Goal: Ask a question: Seek information or help from site administrators or community

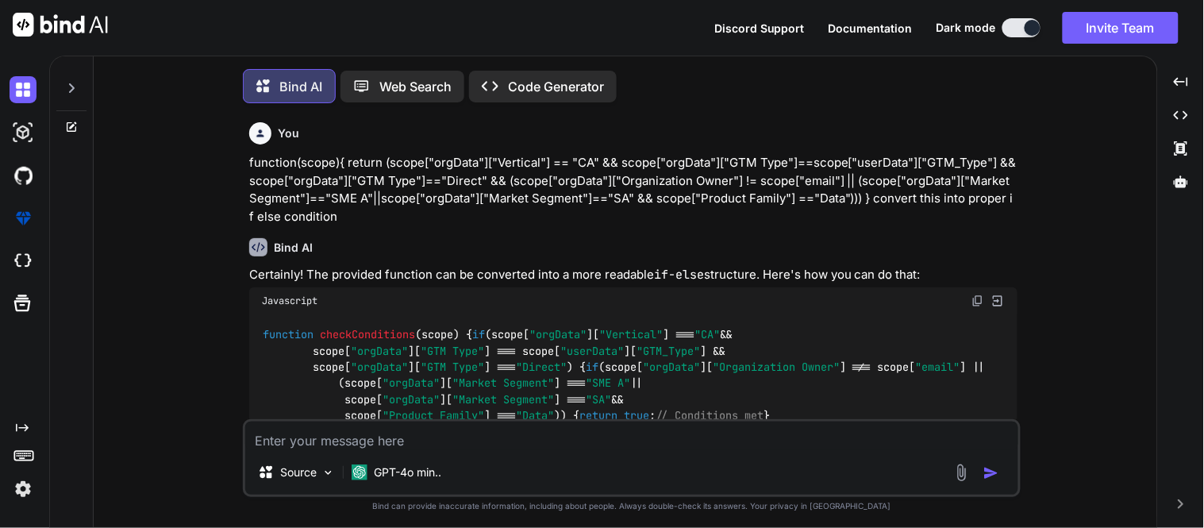
scroll to position [8, 0]
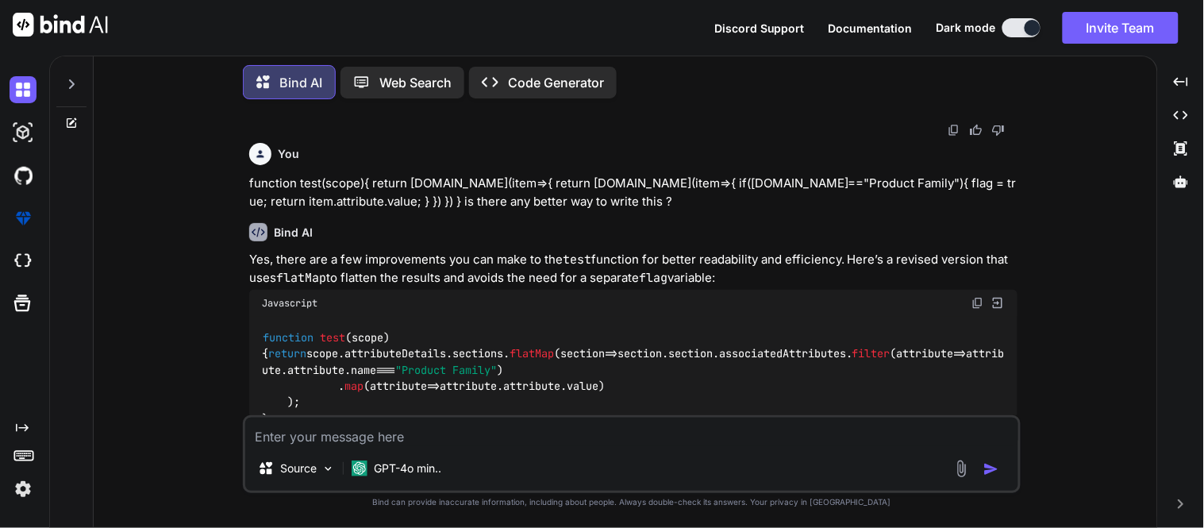
type textarea "x"
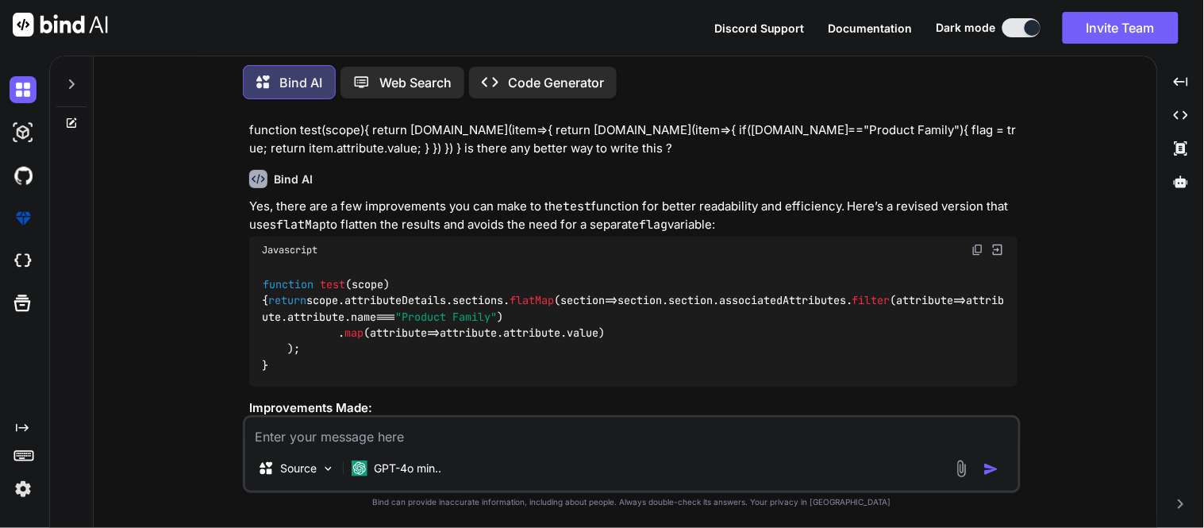
scroll to position [603, 0]
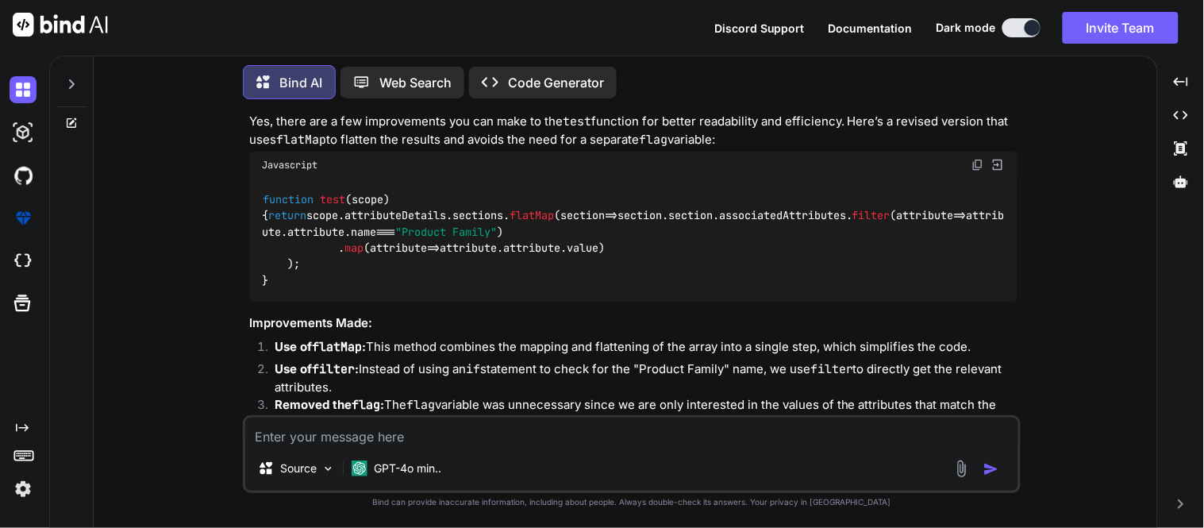
paste textarea "const now = new Date(); // Format the date and time to IST using toLocaleString…"
type textarea "const now = new Date(); // Format the date and time to IST using toLocaleString…"
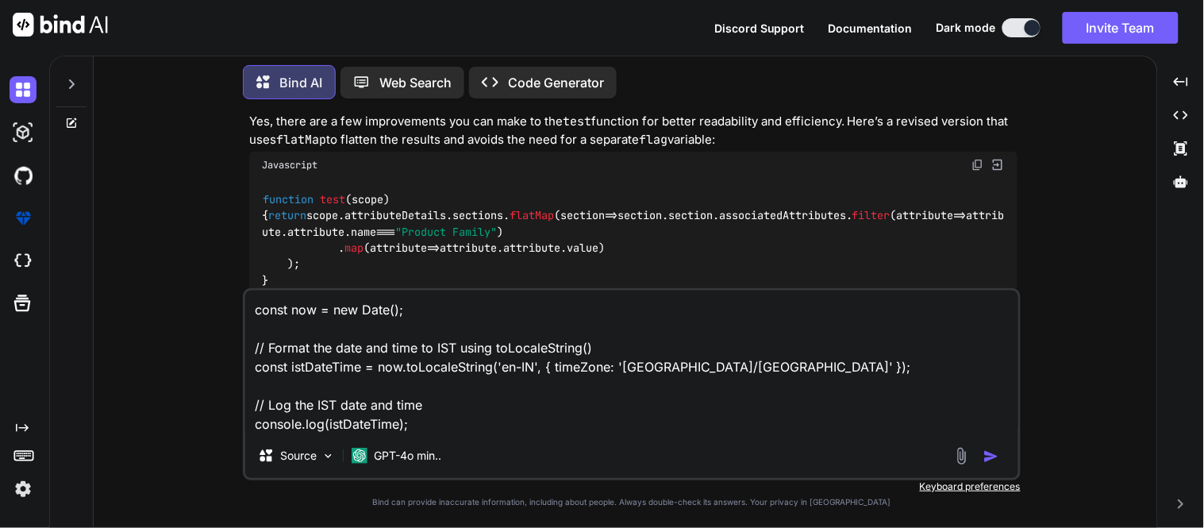
type textarea "x"
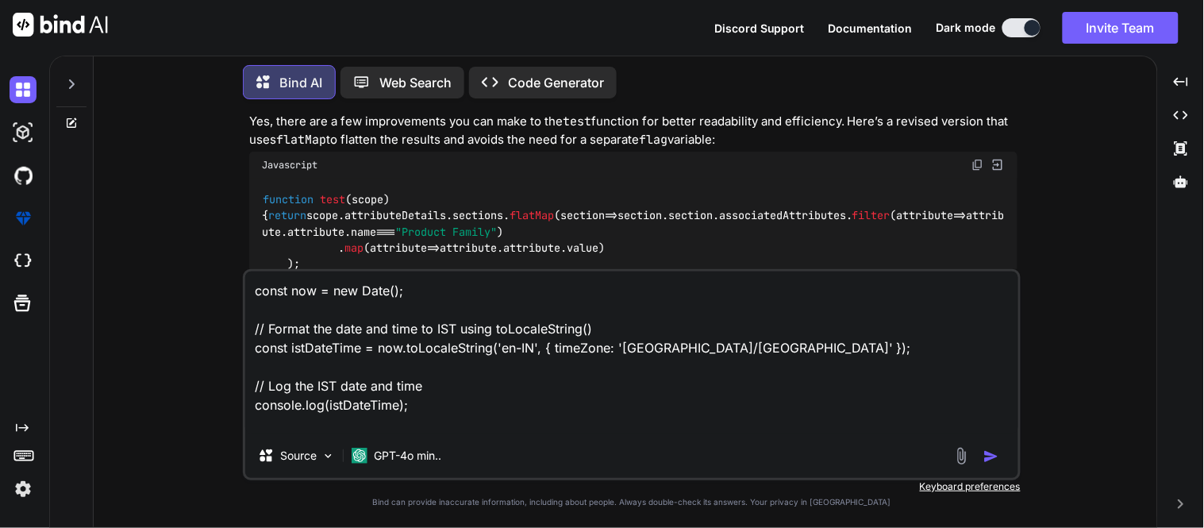
type textarea "const now = new Date(); // Format the date and time to IST using toLocaleString…"
type textarea "x"
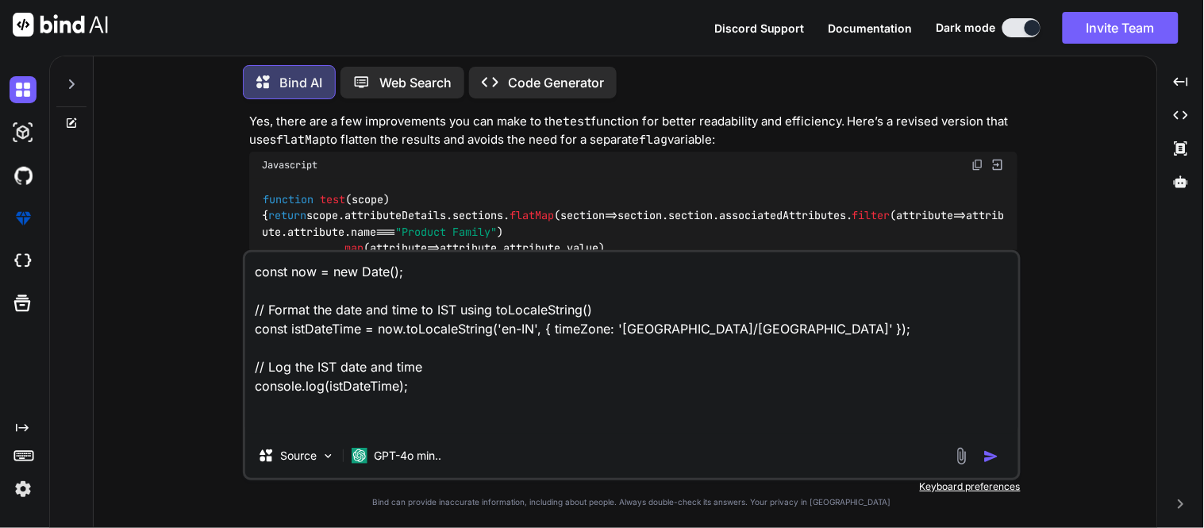
type textarea "const now = new Date(); // Format the date and time to IST using toLocaleString…"
type textarea "x"
type textarea "const now = new Date(); // Format the date and time to IST using toLocaleString…"
type textarea "x"
type textarea "const now = new Date(); // Format the date and time to IST using toLocaleString…"
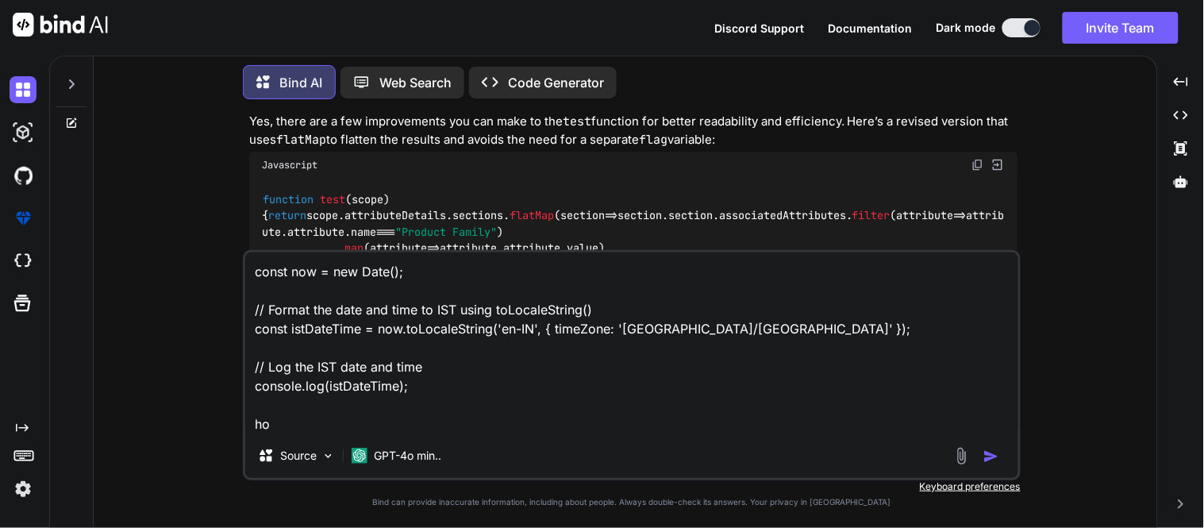
type textarea "x"
type textarea "const now = new Date(); // Format the date and time to IST using toLocaleString…"
type textarea "x"
type textarea "const now = new Date(); // Format the date and time to IST using toLocaleString…"
type textarea "x"
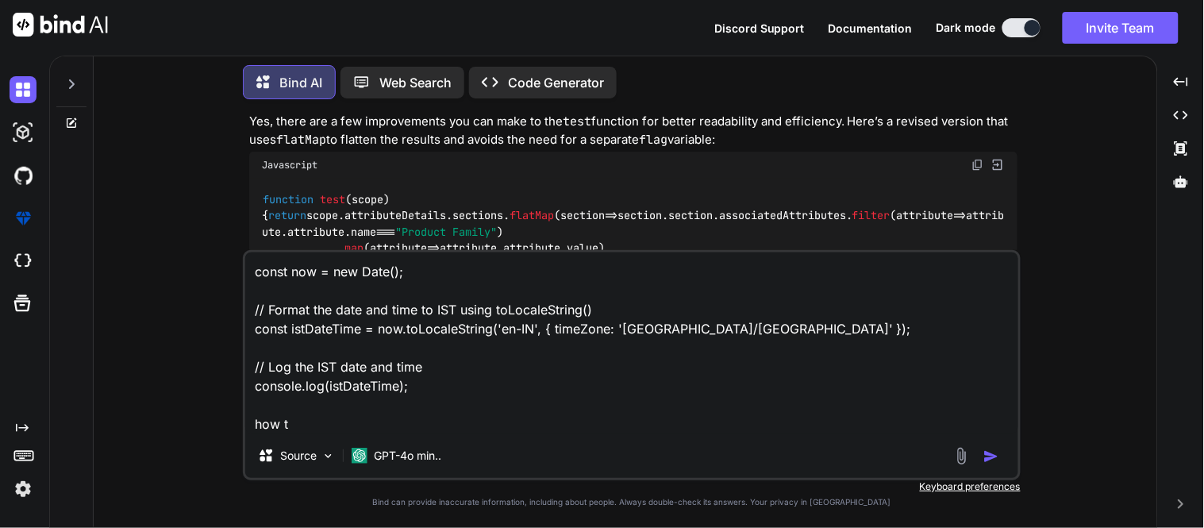
type textarea "const now = new Date(); // Format the date and time to IST using toLocaleString…"
type textarea "x"
type textarea "const now = new Date(); // Format the date and time to IST using toLocaleString…"
type textarea "x"
type textarea "const now = new Date(); // Format the date and time to IST using toLocaleString…"
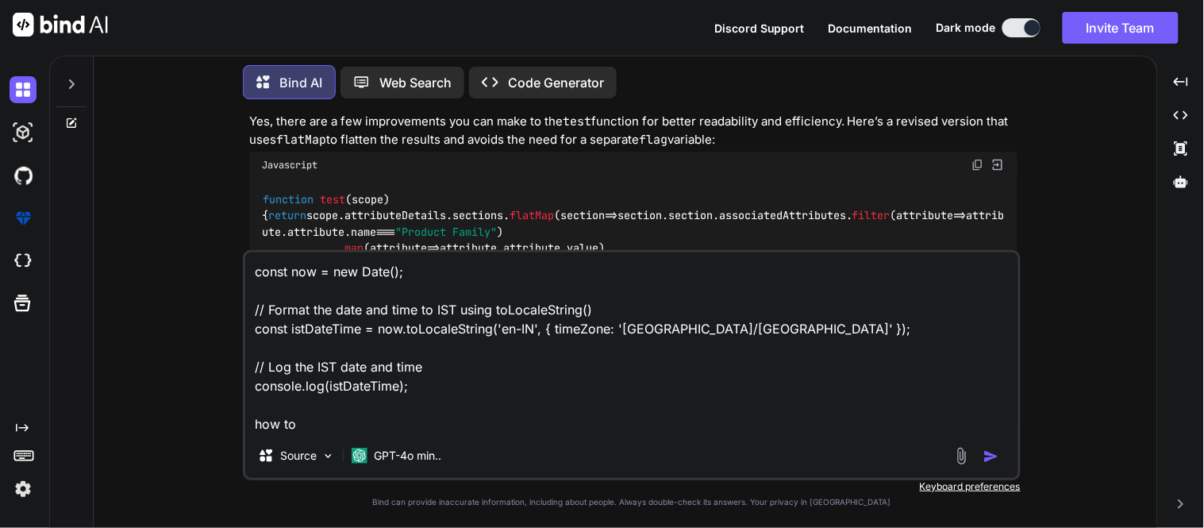
type textarea "x"
type textarea "const now = new Date(); // Format the date and time to IST using toLocaleString…"
type textarea "x"
type textarea "const now = new Date(); // Format the date and time to IST using toLocaleString…"
type textarea "x"
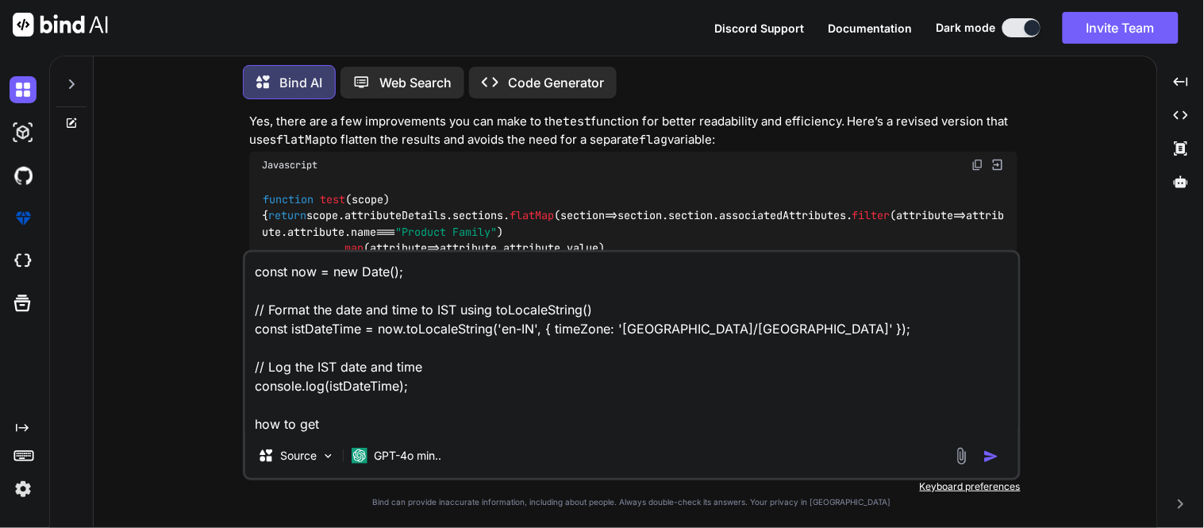
type textarea "const now = new Date(); // Format the date and time to IST using toLocaleString…"
type textarea "x"
type textarea "const now = new Date(); // Format the date and time to IST using toLocaleString…"
type textarea "x"
type textarea "const now = new Date(); // Format the date and time to IST using toLocaleString…"
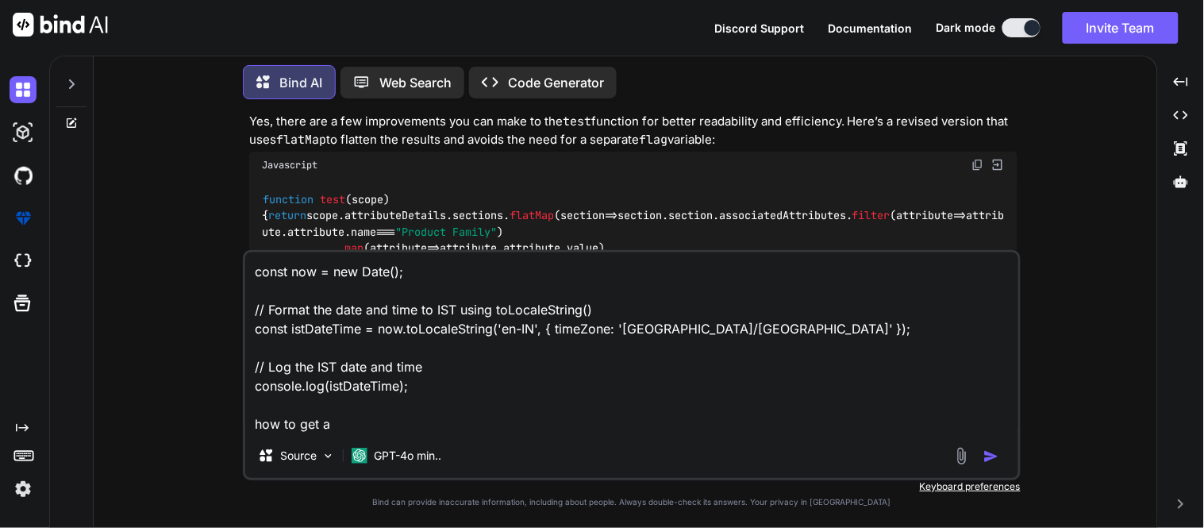
type textarea "x"
type textarea "const now = new Date(); // Format the date and time to IST using toLocaleString…"
type textarea "x"
type textarea "const now = new Date(); // Format the date and time to IST using toLocaleString…"
type textarea "x"
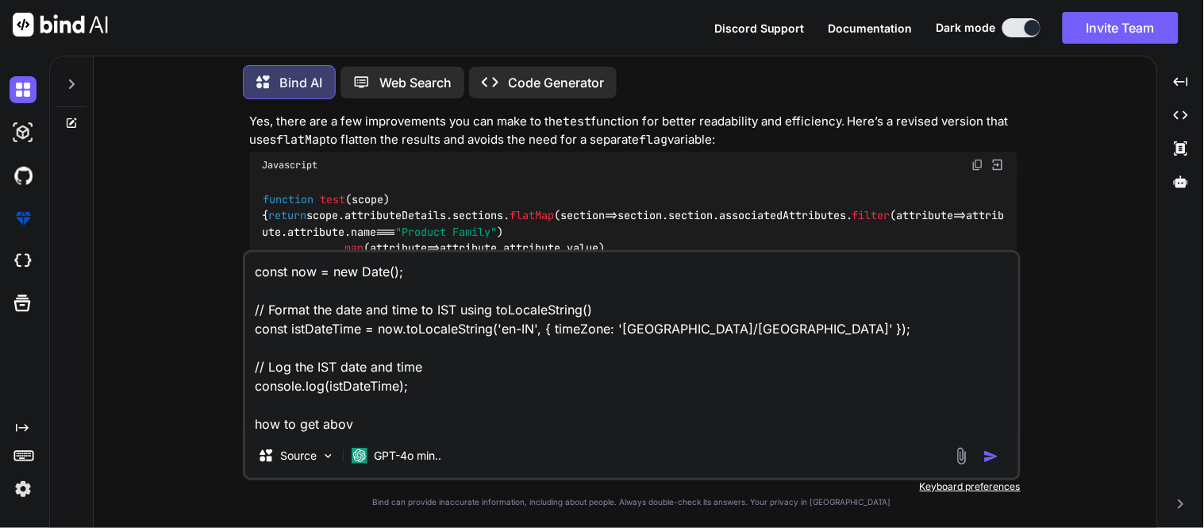
type textarea "const now = new Date(); // Format the date and time to IST using toLocaleString…"
type textarea "x"
type textarea "const now = new Date(); // Format the date and time to IST using toLocaleString…"
type textarea "x"
type textarea "const now = new Date(); // Format the date and time to IST using toLocaleString…"
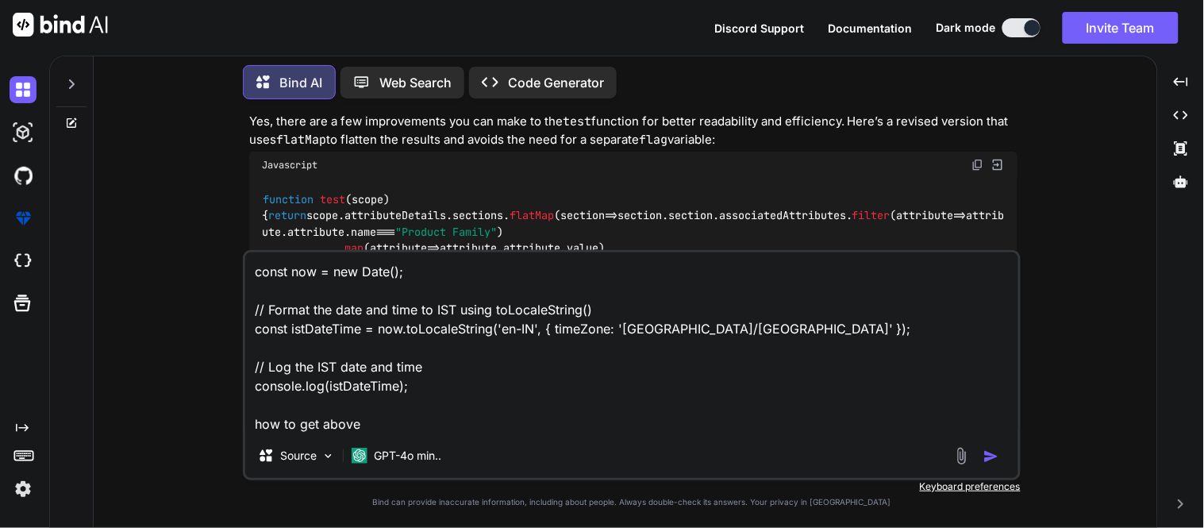
type textarea "x"
type textarea "const now = new Date(); // Format the date and time to IST using toLocaleString…"
type textarea "x"
type textarea "const now = new Date(); // Format the date and time to IST using toLocaleString…"
type textarea "x"
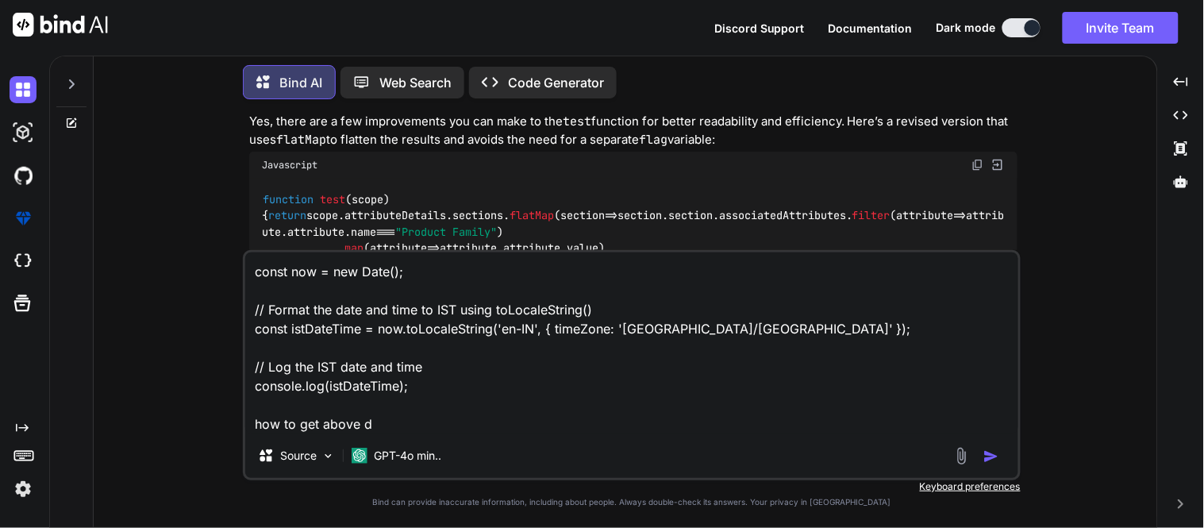
type textarea "const now = new Date(); // Format the date and time to IST using toLocaleString…"
type textarea "x"
type textarea "const now = new Date(); // Format the date and time to IST using toLocaleString…"
type textarea "x"
type textarea "const now = new Date(); // Format the date and time to IST using toLocaleString…"
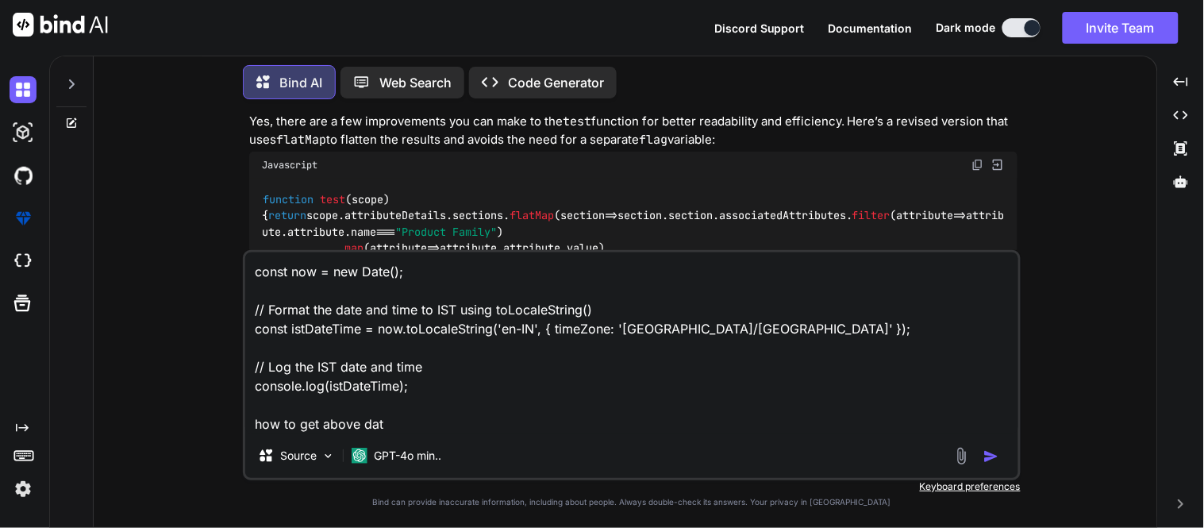
type textarea "x"
type textarea "const now = new Date(); // Format the date and time to IST using toLocaleString…"
type textarea "x"
type textarea "const now = new Date(); // Format the date and time to IST using toLocaleString…"
type textarea "x"
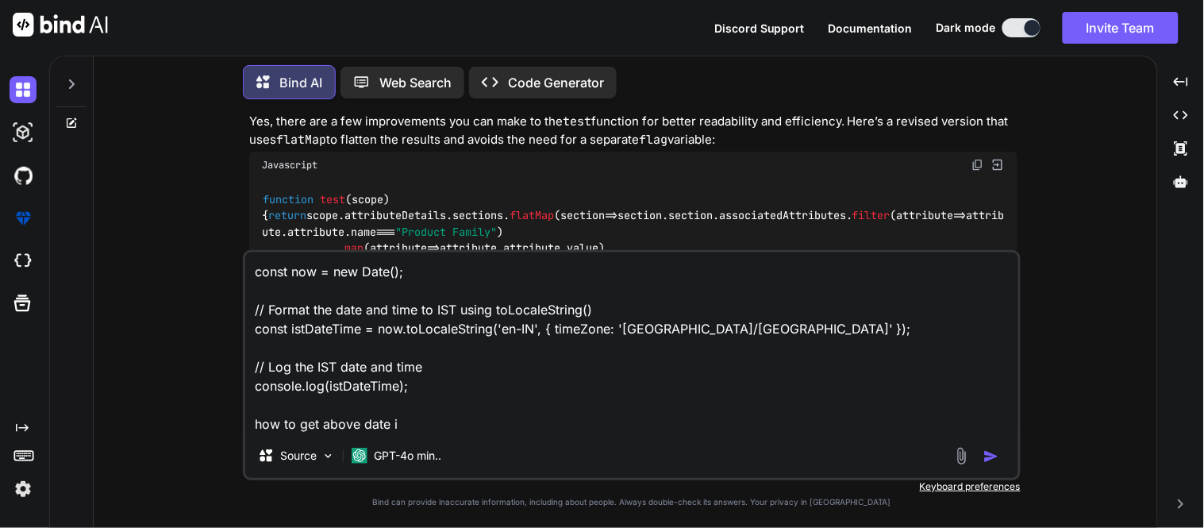
type textarea "const now = new Date(); // Format the date and time to IST using toLocaleString…"
type textarea "x"
type textarea "const now = new Date(); // Format the date and time to IST using toLocaleString…"
type textarea "x"
type textarea "const now = new Date(); // Format the date and time to IST using toLocaleString…"
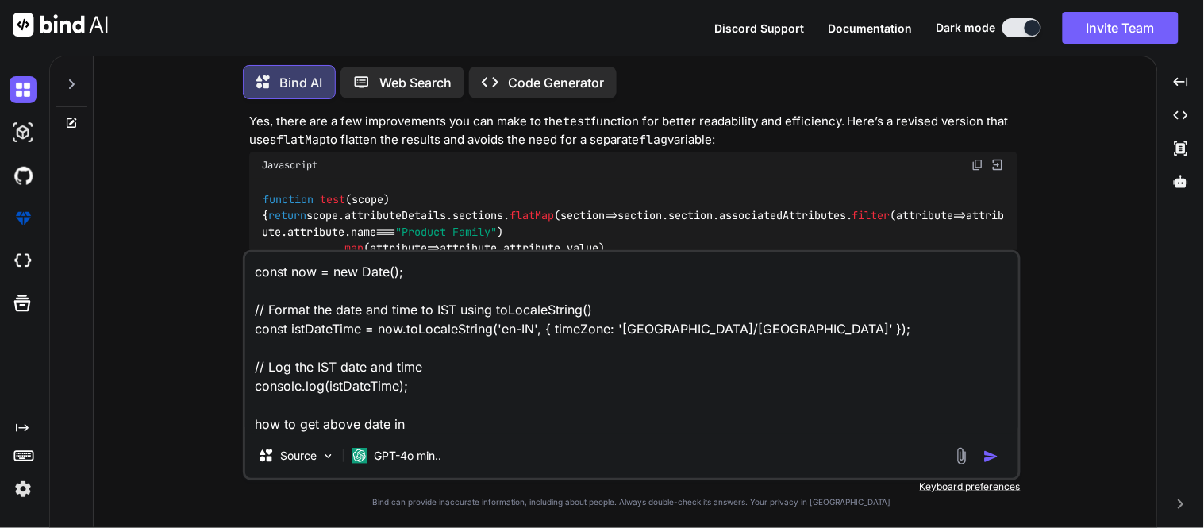
type textarea "x"
type textarea "const now = new Date(); // Format the date and time to IST using toLocaleString…"
type textarea "x"
type textarea "const now = new Date(); // Format the date and time to IST using toLocaleString…"
type textarea "x"
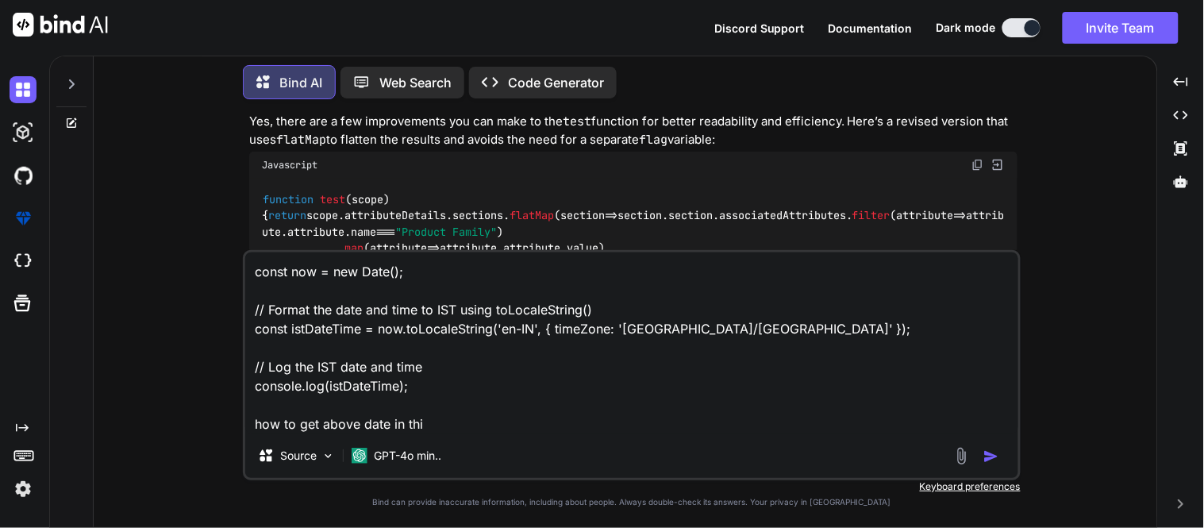
type textarea "const now = new Date(); // Format the date and time to IST using toLocaleString…"
type textarea "x"
type textarea "const now = new Date(); // Format the date and time to IST using toLocaleString…"
type textarea "x"
type textarea "const now = new Date(); // Format the date and time to IST using toLocaleString…"
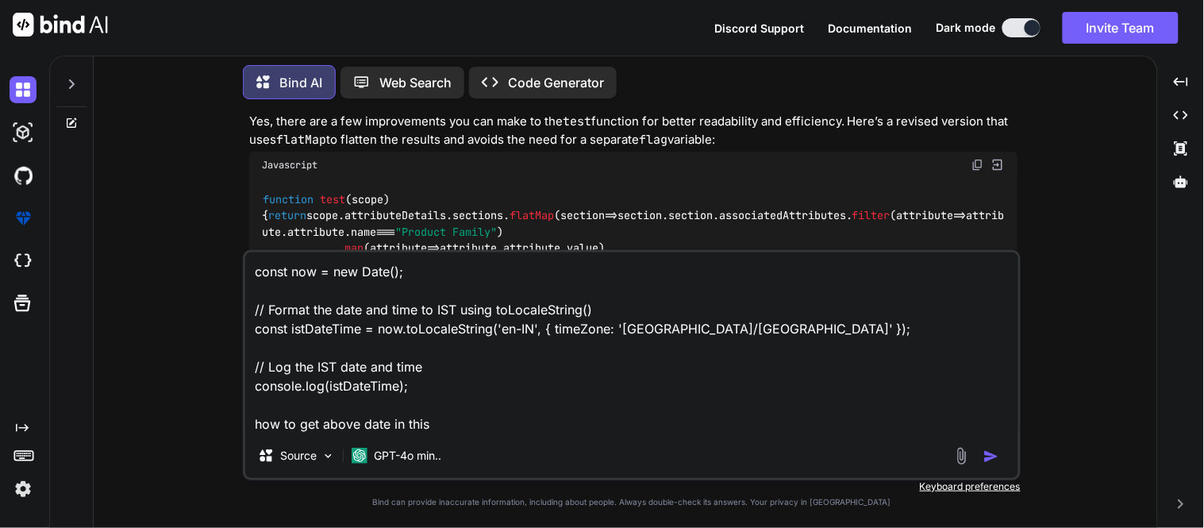
type textarea "x"
type textarea "const now = new Date(); // Format the date and time to IST using toLocaleString…"
type textarea "x"
type textarea "const now = new Date(); // Format the date and time to IST using toLocaleString…"
type textarea "x"
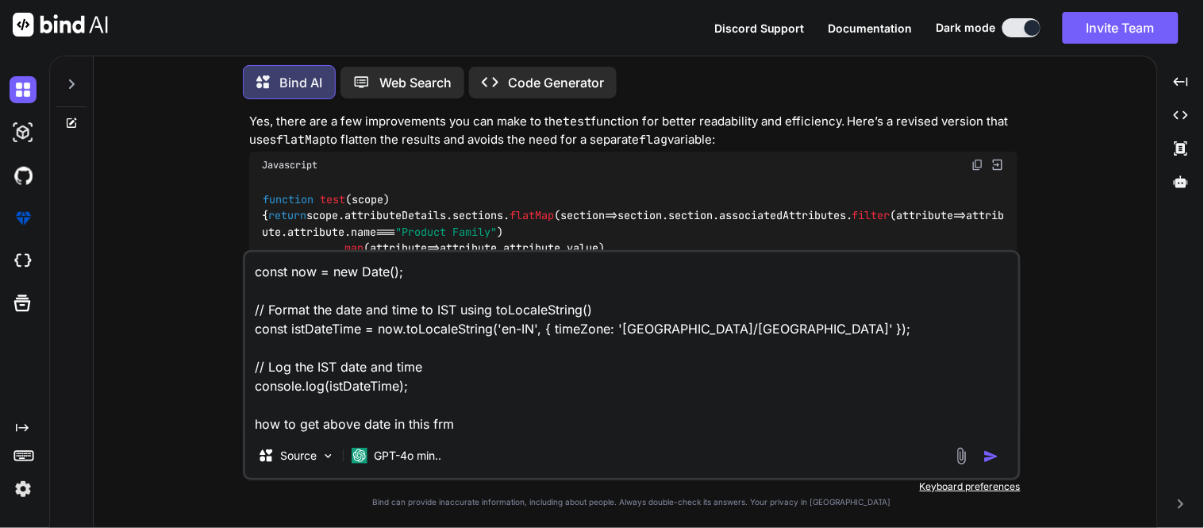
type textarea "const now = new Date(); // Format the date and time to IST using toLocaleString…"
type textarea "x"
type textarea "const now = new Date(); // Format the date and time to IST using toLocaleString…"
type textarea "x"
type textarea "const now = new Date(); // Format the date and time to IST using toLocaleString…"
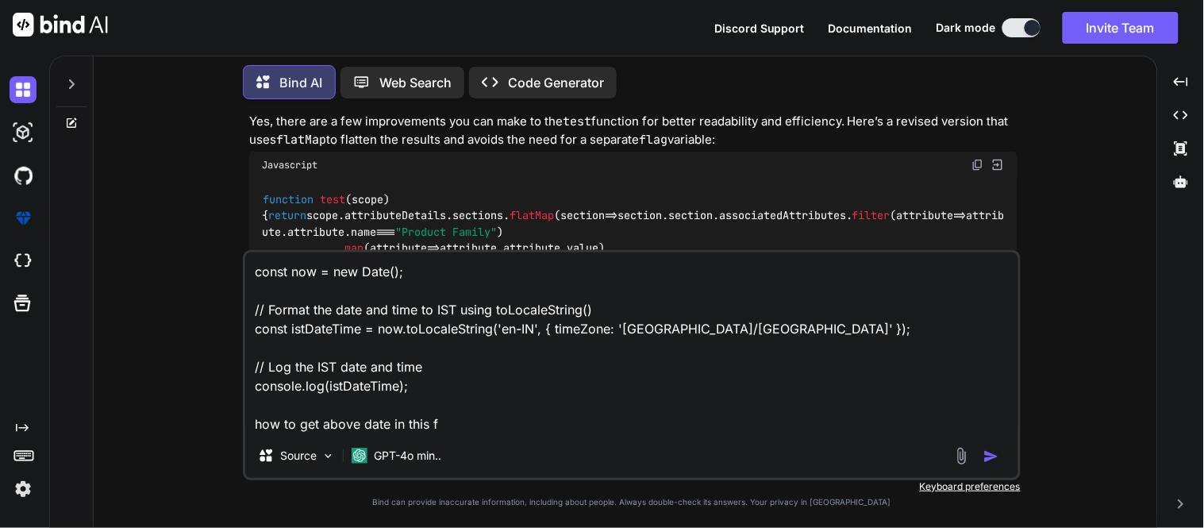
type textarea "x"
type textarea "const now = new Date(); // Format the date and time to IST using toLocaleString…"
type textarea "x"
type textarea "const now = new Date(); // Format the date and time to IST using toLocaleString…"
type textarea "x"
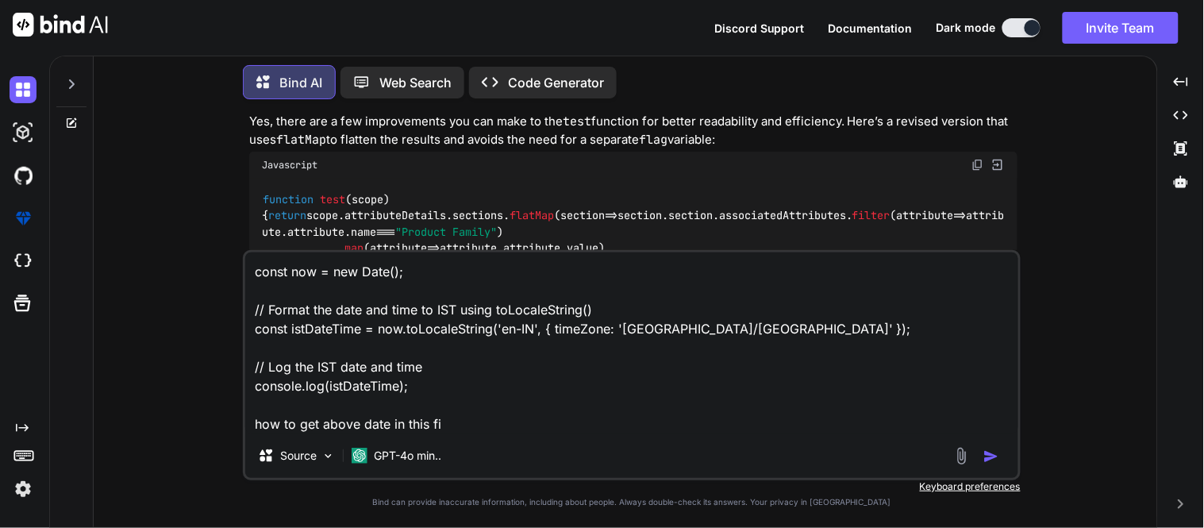
type textarea "const now = new Date(); // Format the date and time to IST using toLocaleString…"
type textarea "x"
type textarea "const now = new Date(); // Format the date and time to IST using toLocaleString…"
type textarea "x"
type textarea "const now = new Date(); // Format the date and time to IST using toLocaleString…"
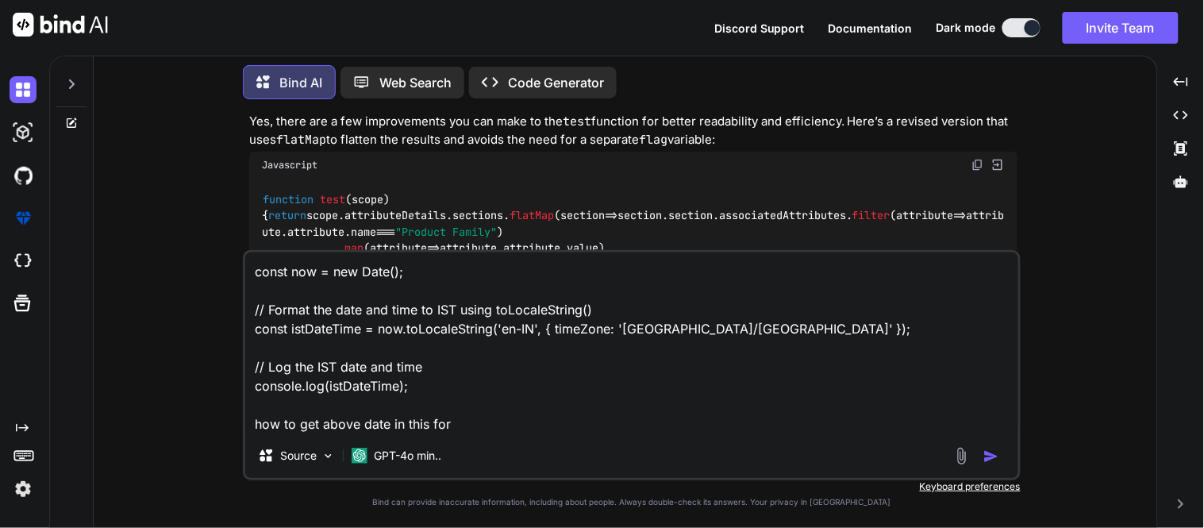
type textarea "x"
type textarea "const now = new Date(); // Format the date and time to IST using toLocaleString…"
type textarea "x"
type textarea "const now = new Date(); // Format the date and time to IST using toLocaleString…"
type textarea "x"
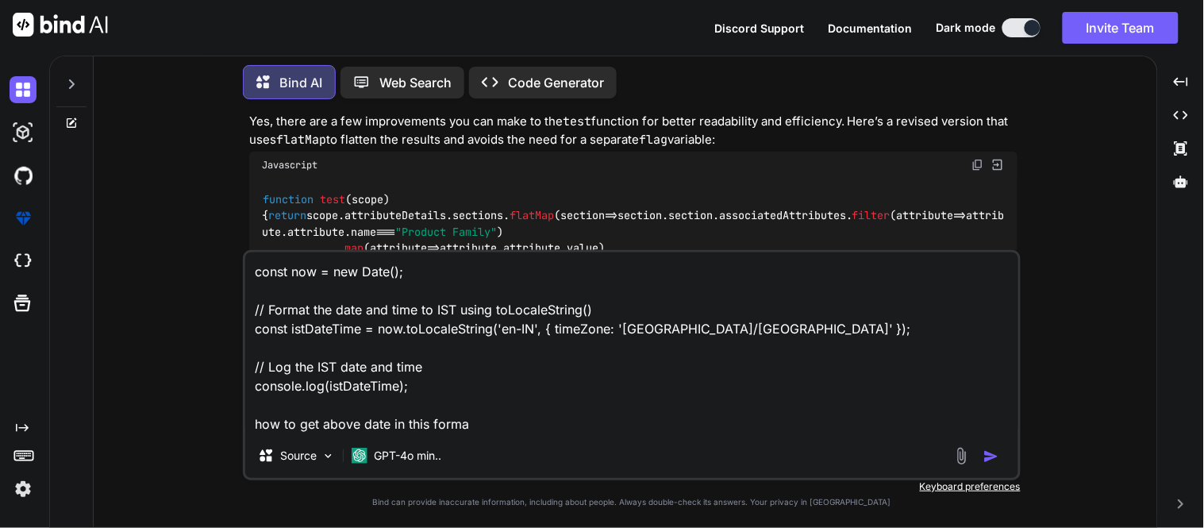
type textarea "const now = new Date(); // Format the date and time to IST using toLocaleString…"
type textarea "x"
type textarea "const now = new Date(); // Format the date and time to IST using toLocaleString…"
type textarea "x"
paste textarea "'[DATE]T10:07:13.572Z'"
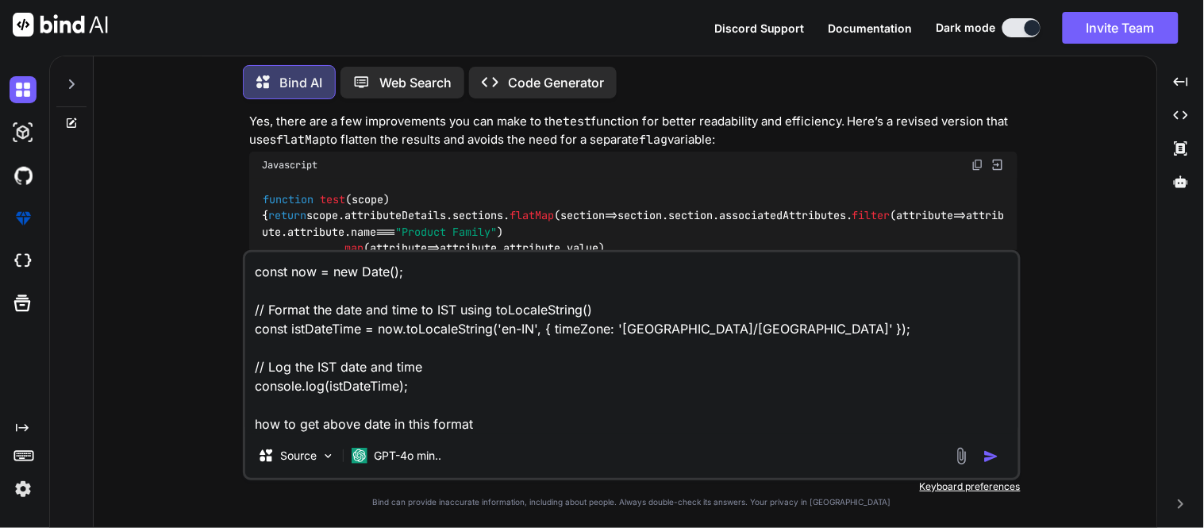
type textarea "const now = new Date(); // Format the date and time to IST using toLocaleString…"
type textarea "x"
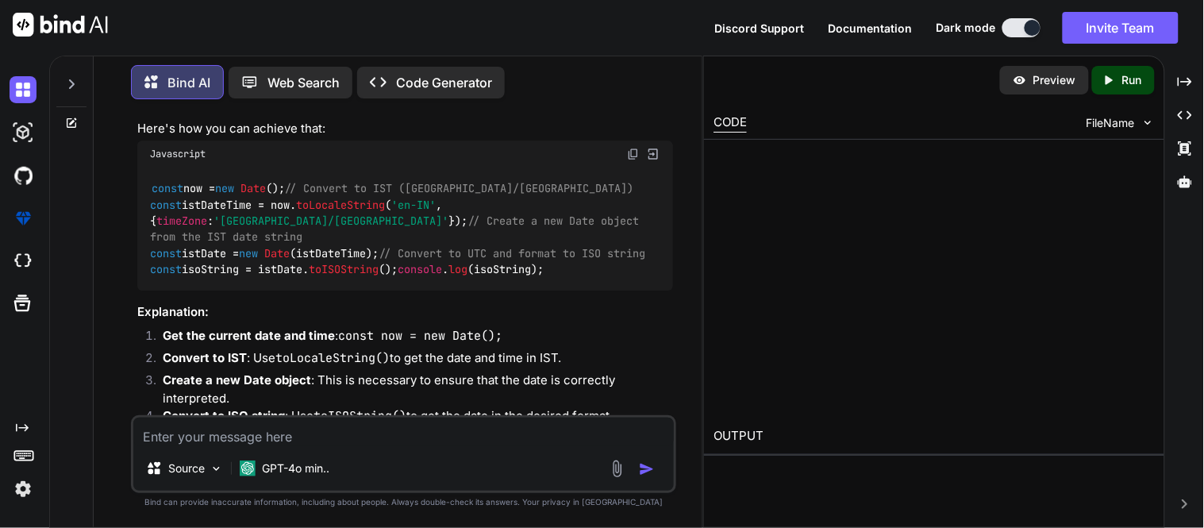
scroll to position [1465, 0]
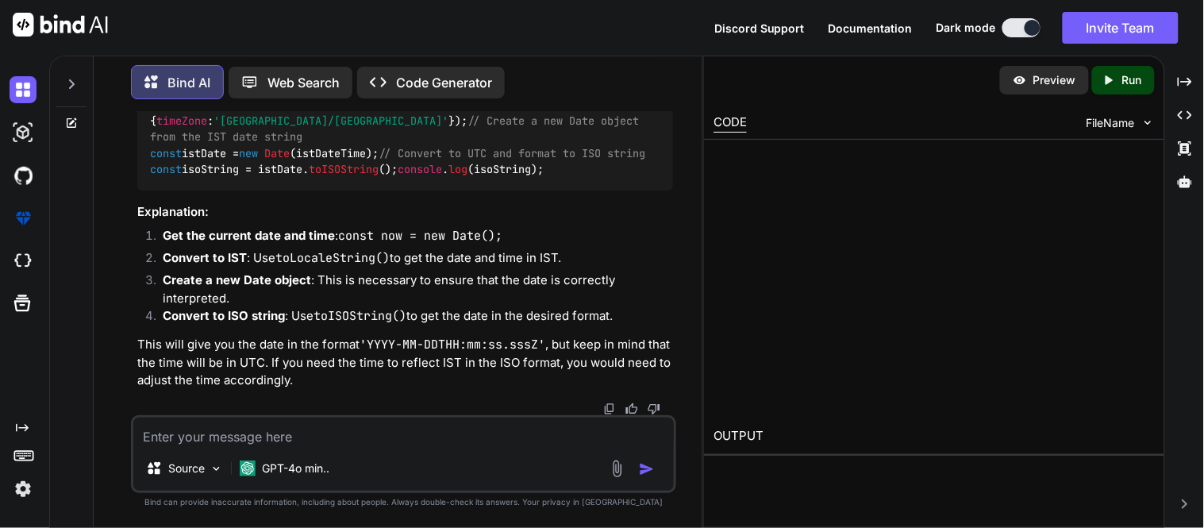
type textarea "x"
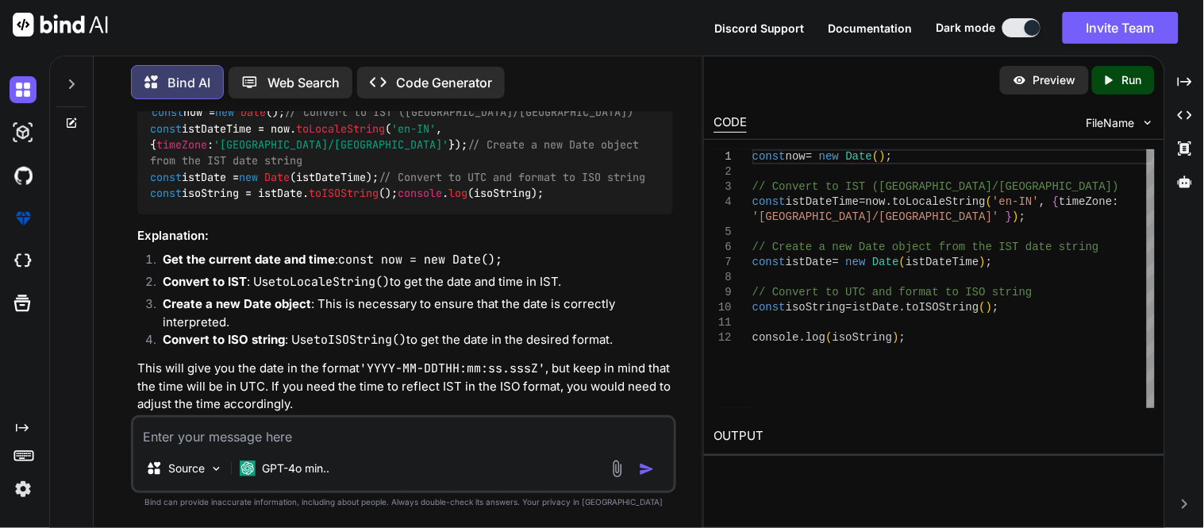
scroll to position [1392, 0]
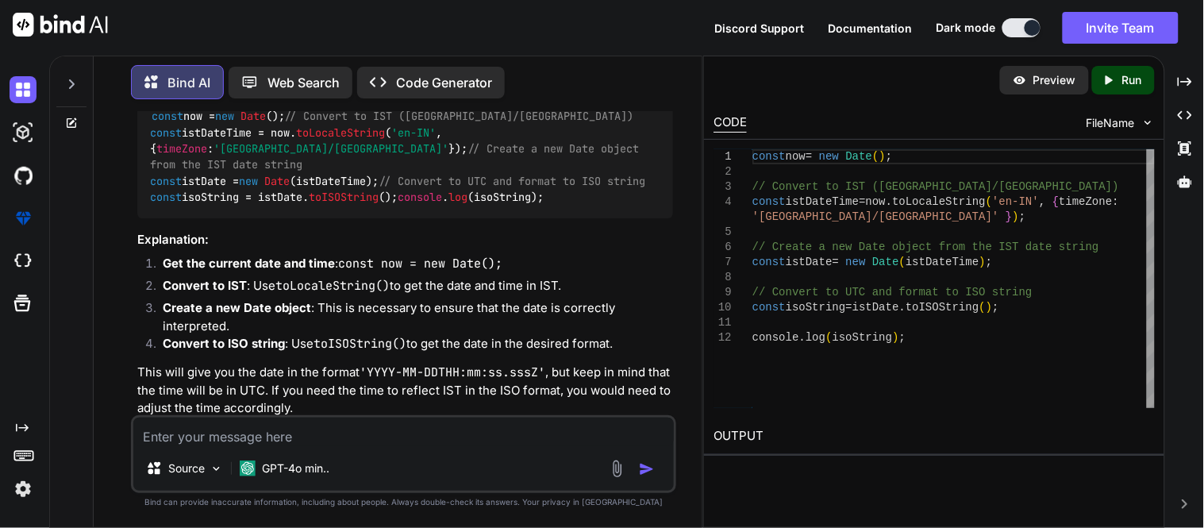
click at [635, 88] on img at bounding box center [633, 81] width 13 height 13
click at [240, 434] on textarea at bounding box center [403, 431] width 540 height 29
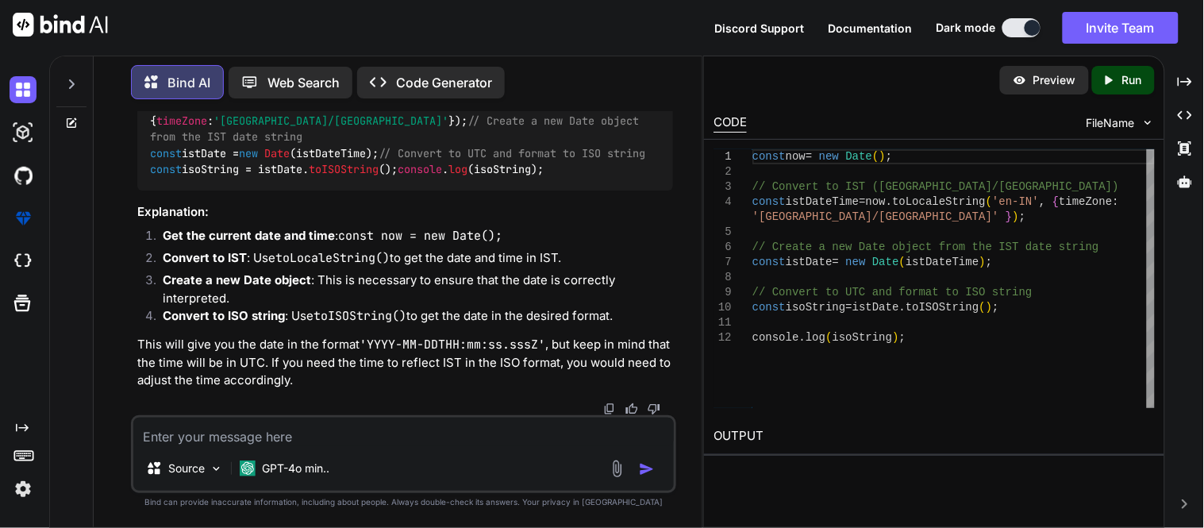
type textarea "i"
type textarea "x"
type textarea "i"
type textarea "x"
type textarea "i w"
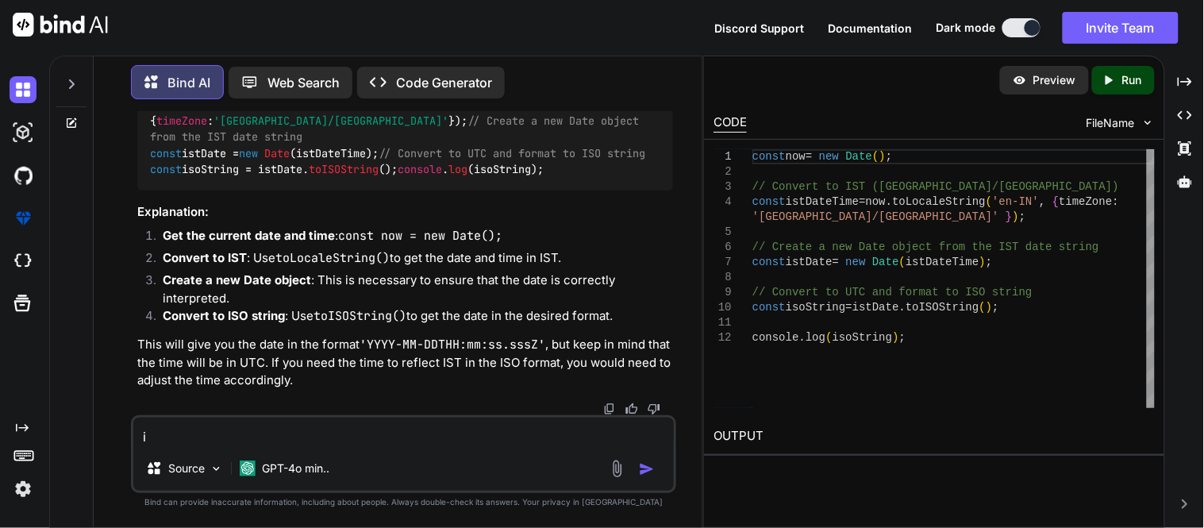
type textarea "x"
type textarea "i wa"
type textarea "x"
type textarea "i wan"
type textarea "x"
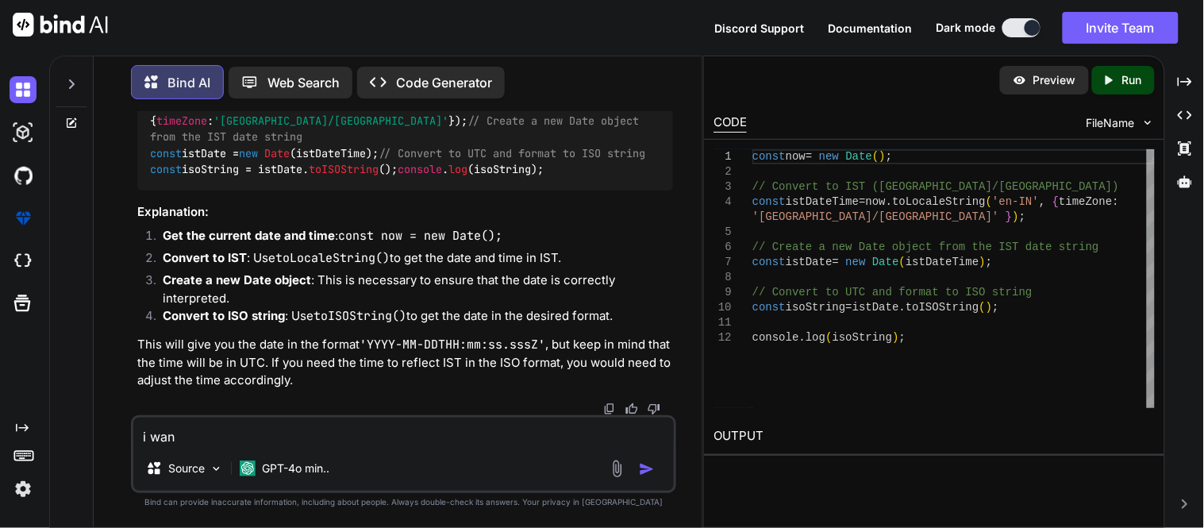
type textarea "i want"
type textarea "x"
type textarea "i want"
type textarea "x"
type textarea "i want a"
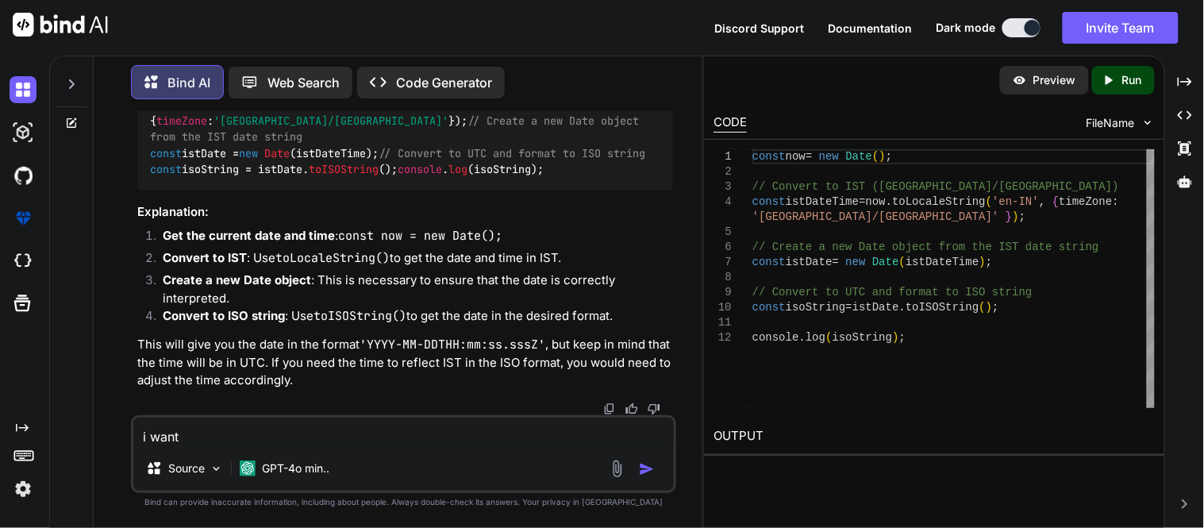
type textarea "x"
type textarea "i want as"
type textarea "x"
type textarea "i want asi"
type textarea "x"
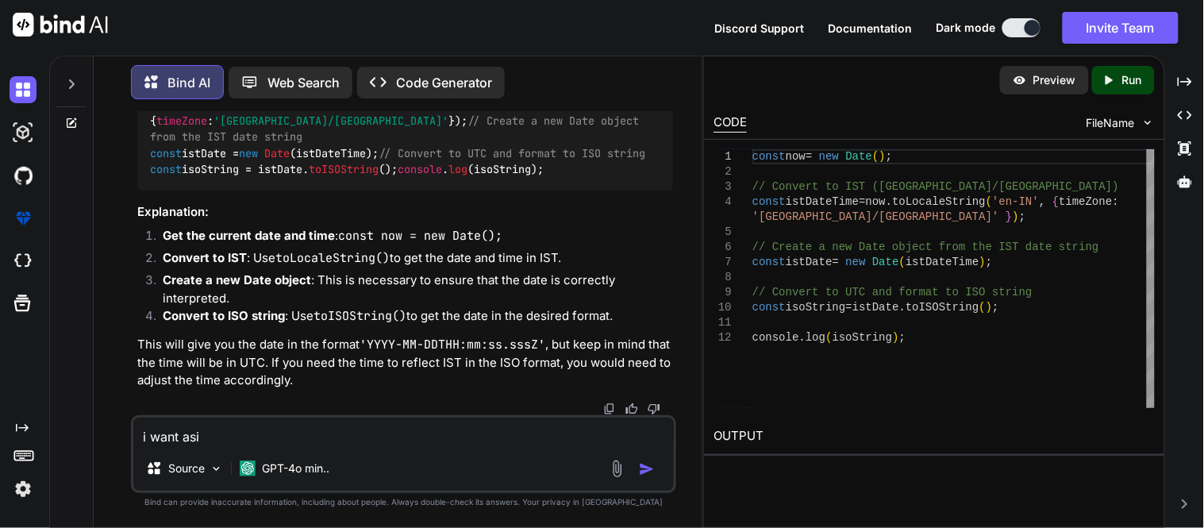
type textarea "i want asia"
type textarea "x"
type textarea "i want asia/"
type textarea "x"
type textarea "i want asia/k"
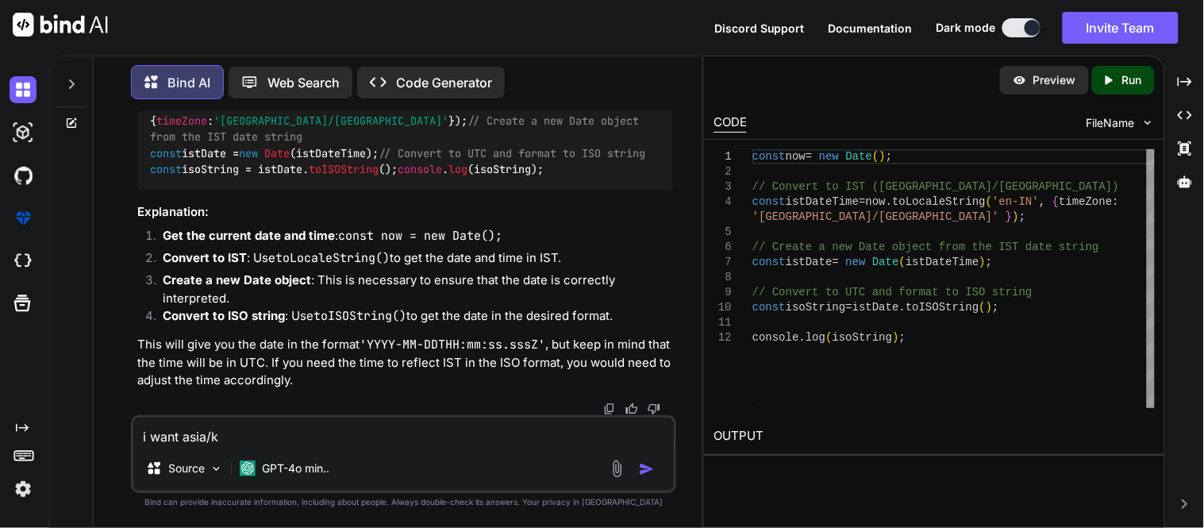
type textarea "x"
type textarea "i want asia/ko"
type textarea "x"
type textarea "i want asia/kol"
type textarea "x"
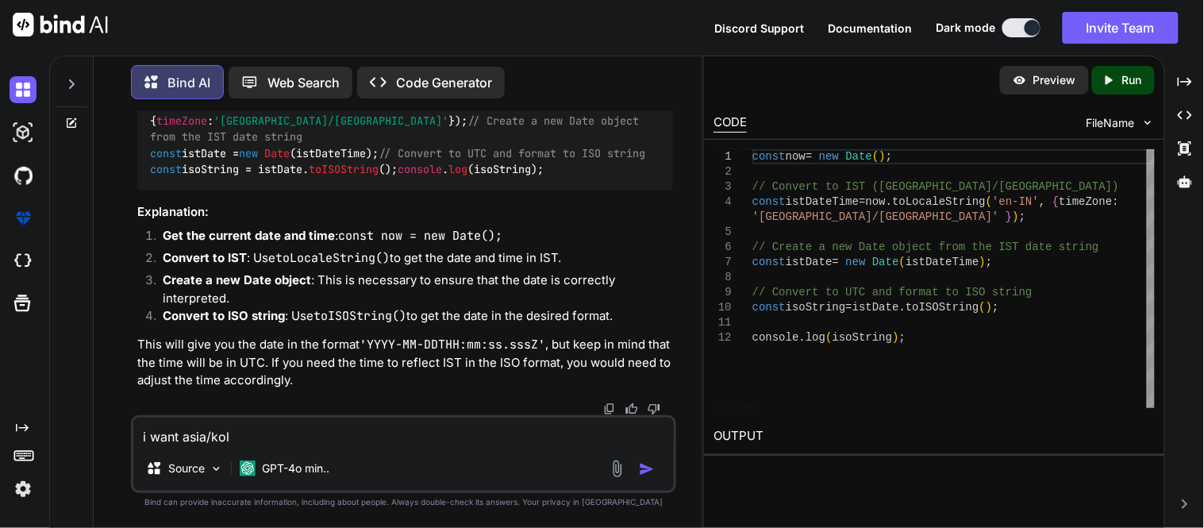
type textarea "i want asia/kolt"
type textarea "x"
type textarea "i want asia/kolta"
type textarea "x"
type textarea "i want asia/kolt"
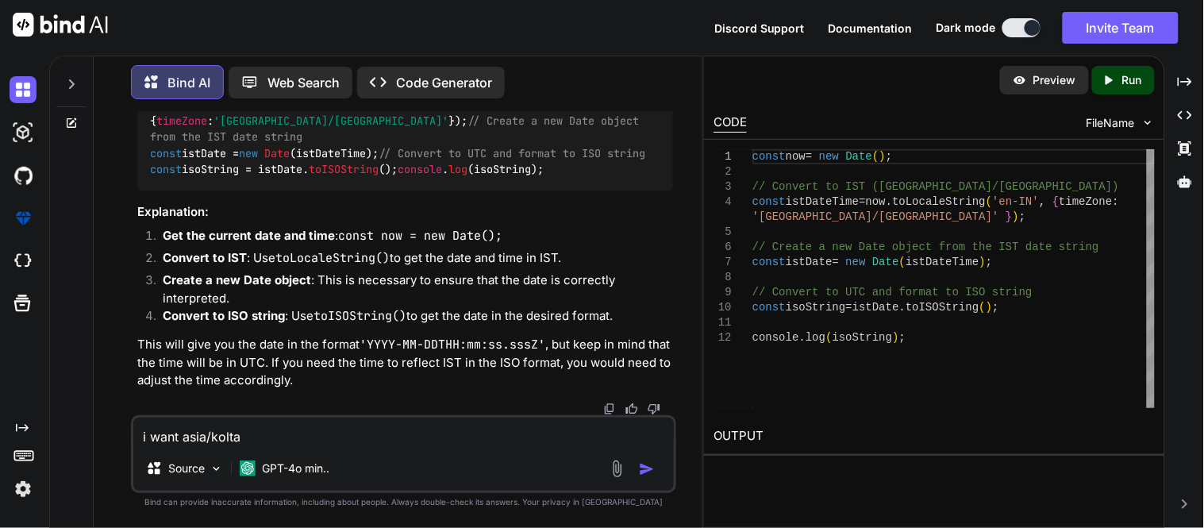
type textarea "x"
type textarea "i want asia/kol"
type textarea "x"
type textarea "i want asia/[PERSON_NAME]"
type textarea "x"
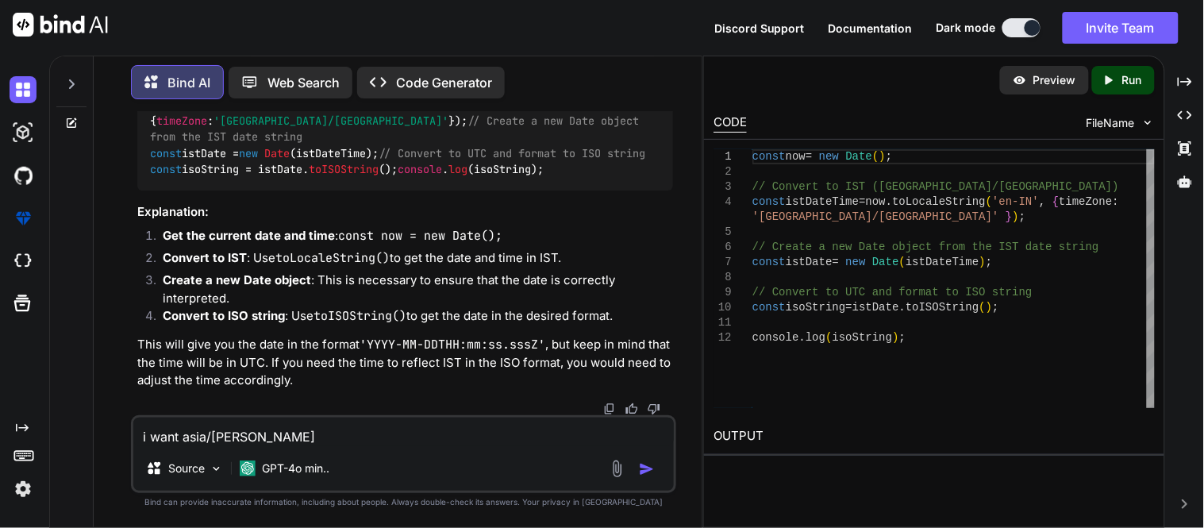
type textarea "i want asia/[PERSON_NAME]"
type textarea "x"
type textarea "i want asia/kolkat"
type textarea "x"
type textarea "i want [GEOGRAPHIC_DATA]/[GEOGRAPHIC_DATA]"
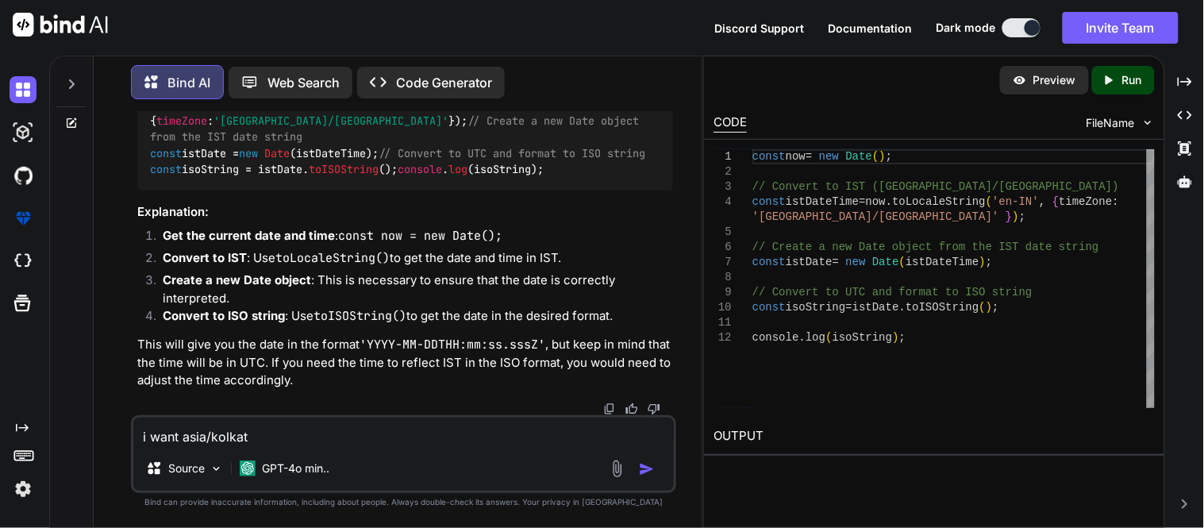
type textarea "x"
type textarea "i want [GEOGRAPHIC_DATA]/[GEOGRAPHIC_DATA]"
type textarea "x"
type textarea "i want [GEOGRAPHIC_DATA]/[GEOGRAPHIC_DATA] i"
type textarea "x"
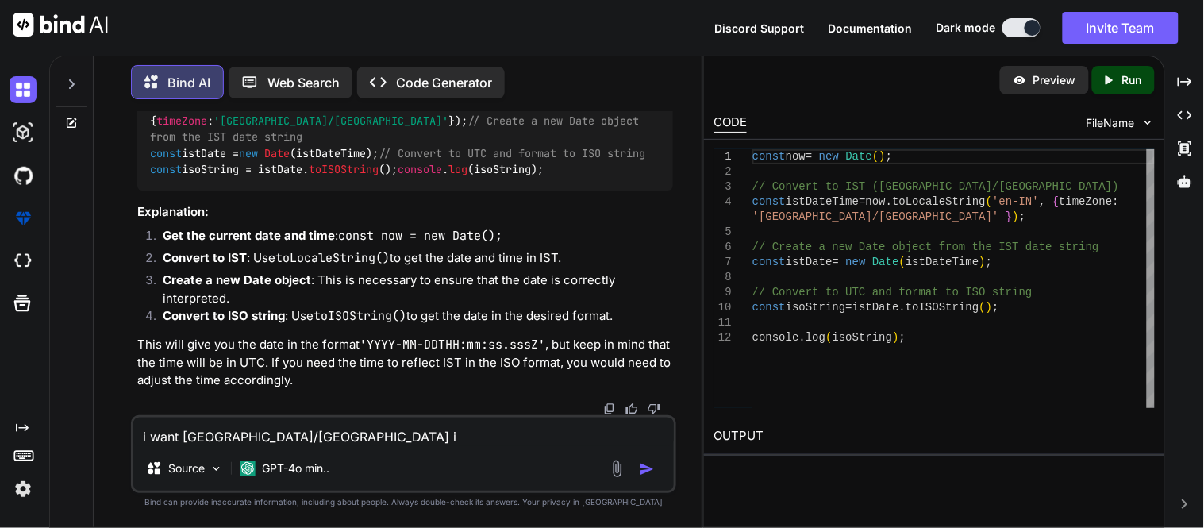
type textarea "i want [GEOGRAPHIC_DATA]/[GEOGRAPHIC_DATA] in"
type textarea "x"
type textarea "i want [GEOGRAPHIC_DATA]/[GEOGRAPHIC_DATA] ind"
type textarea "x"
type textarea "i want [GEOGRAPHIC_DATA]/[GEOGRAPHIC_DATA] [GEOGRAPHIC_DATA]"
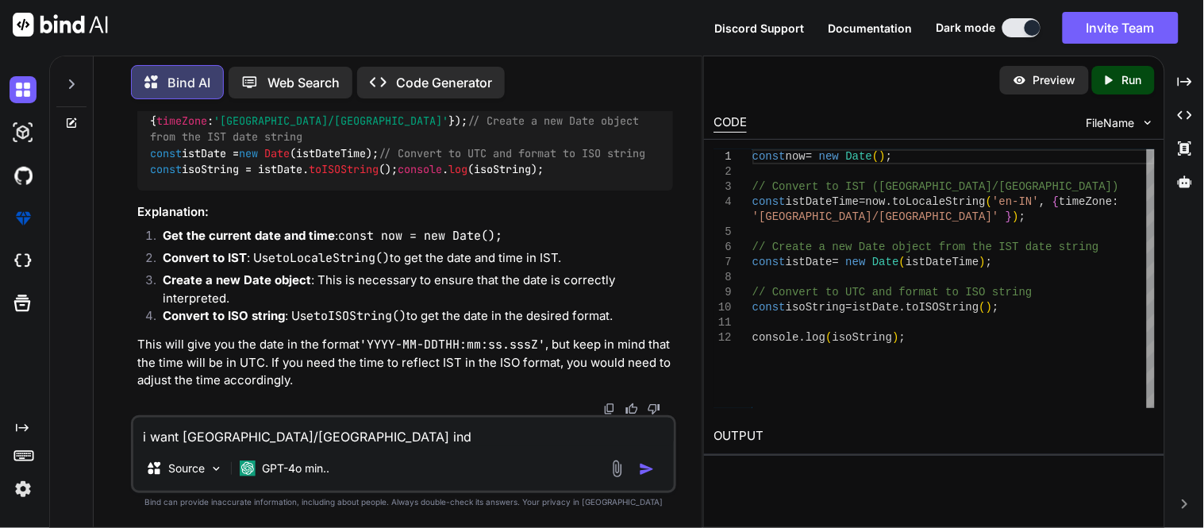
type textarea "x"
type textarea "i want [GEOGRAPHIC_DATA]/[GEOGRAPHIC_DATA] [GEOGRAPHIC_DATA]"
type textarea "x"
type textarea "i want [GEOGRAPHIC_DATA]/[GEOGRAPHIC_DATA] indian"
type textarea "x"
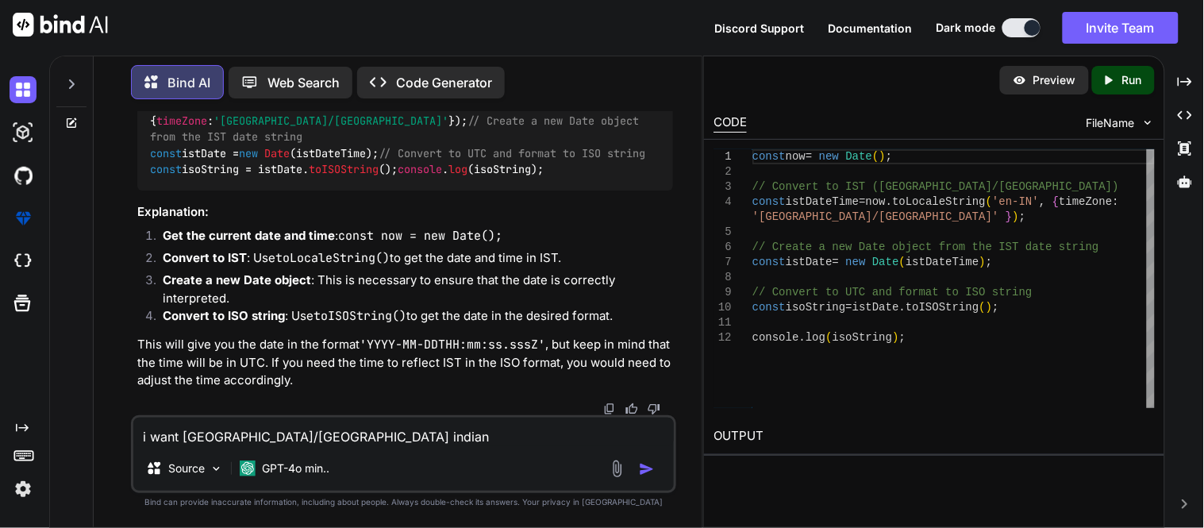
type textarea "i want [GEOGRAPHIC_DATA]/[GEOGRAPHIC_DATA] indian"
type textarea "x"
type textarea "i want [GEOGRAPHIC_DATA]/[GEOGRAPHIC_DATA] indian s"
type textarea "x"
type textarea "i want [GEOGRAPHIC_DATA]/[GEOGRAPHIC_DATA] [GEOGRAPHIC_DATA]"
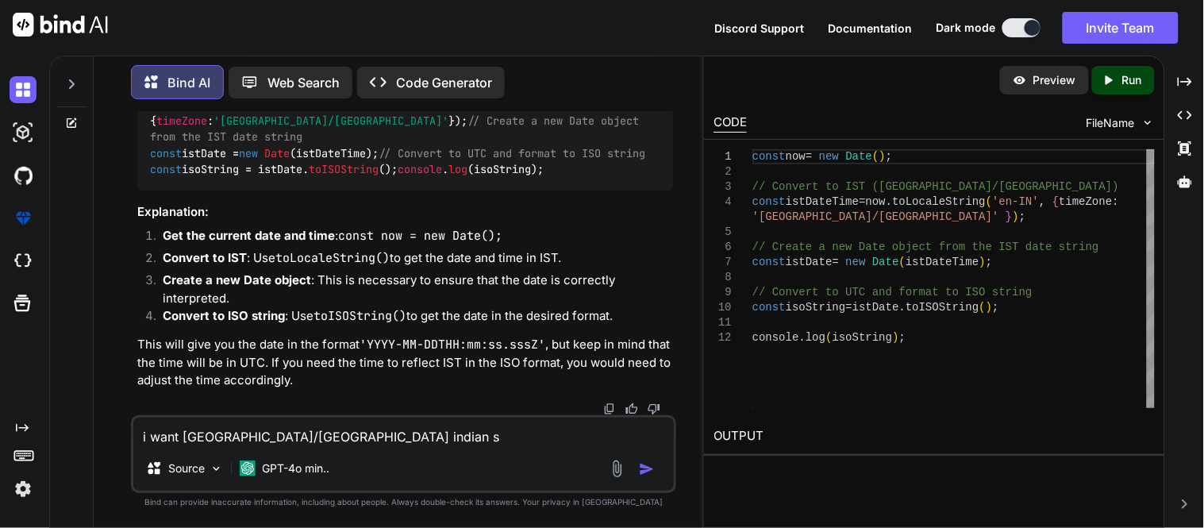
type textarea "x"
type textarea "i want [GEOGRAPHIC_DATA]/[GEOGRAPHIC_DATA] indian sta"
type textarea "x"
type textarea "i want [GEOGRAPHIC_DATA]/[GEOGRAPHIC_DATA]"
type textarea "x"
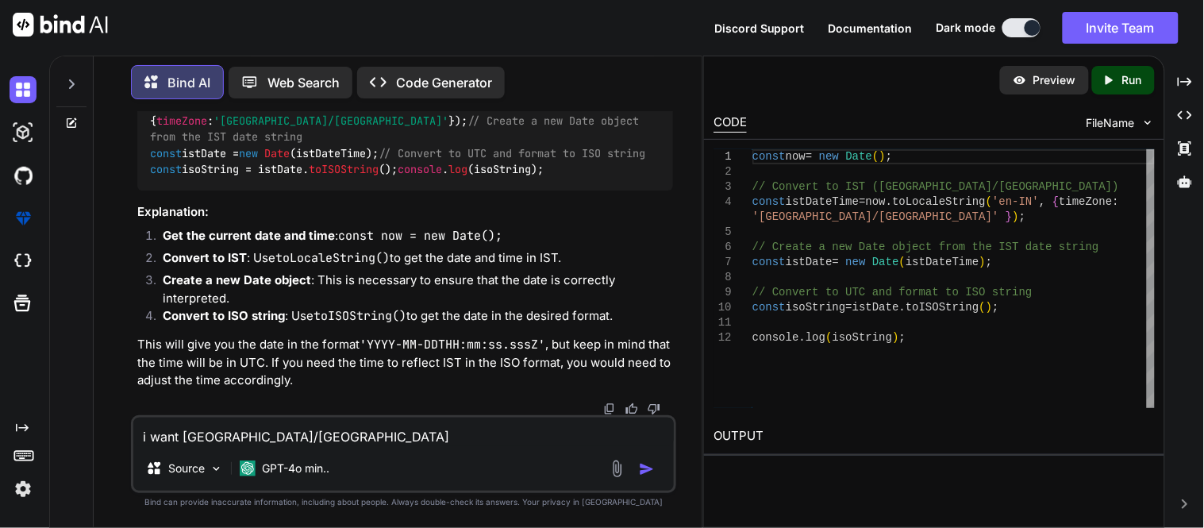
type textarea "i want [GEOGRAPHIC_DATA]/[GEOGRAPHIC_DATA] I"
type textarea "x"
type textarea "i want [GEOGRAPHIC_DATA]/[GEOGRAPHIC_DATA] IS"
type textarea "x"
type textarea "i want [GEOGRAPHIC_DATA]/[GEOGRAPHIC_DATA] IST"
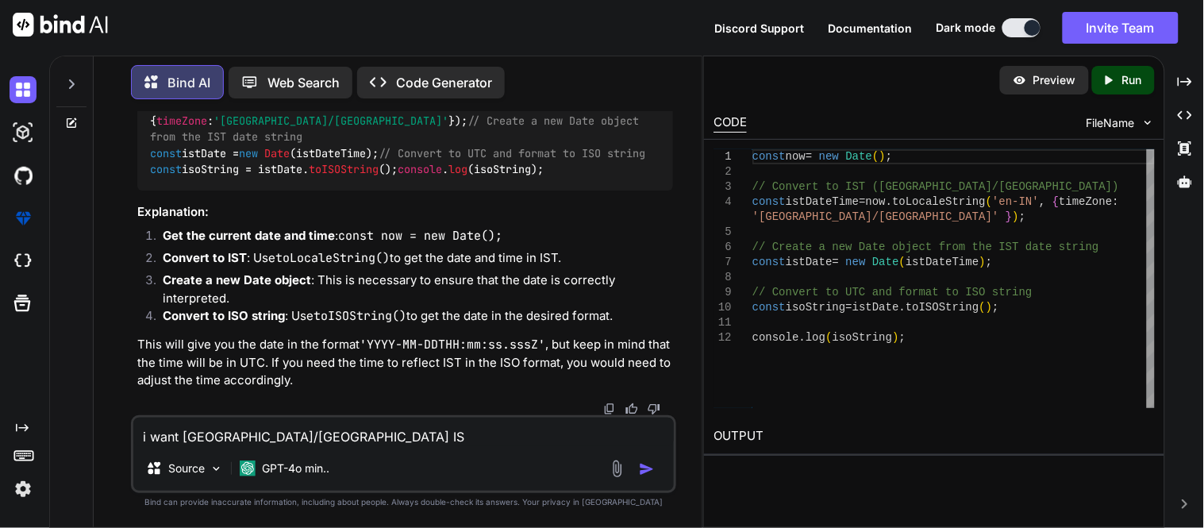
type textarea "x"
type textarea "i want [GEOGRAPHIC_DATA]/[GEOGRAPHIC_DATA] IST"
type textarea "x"
type textarea "i want asia/[GEOGRAPHIC_DATA] IST t"
type textarea "x"
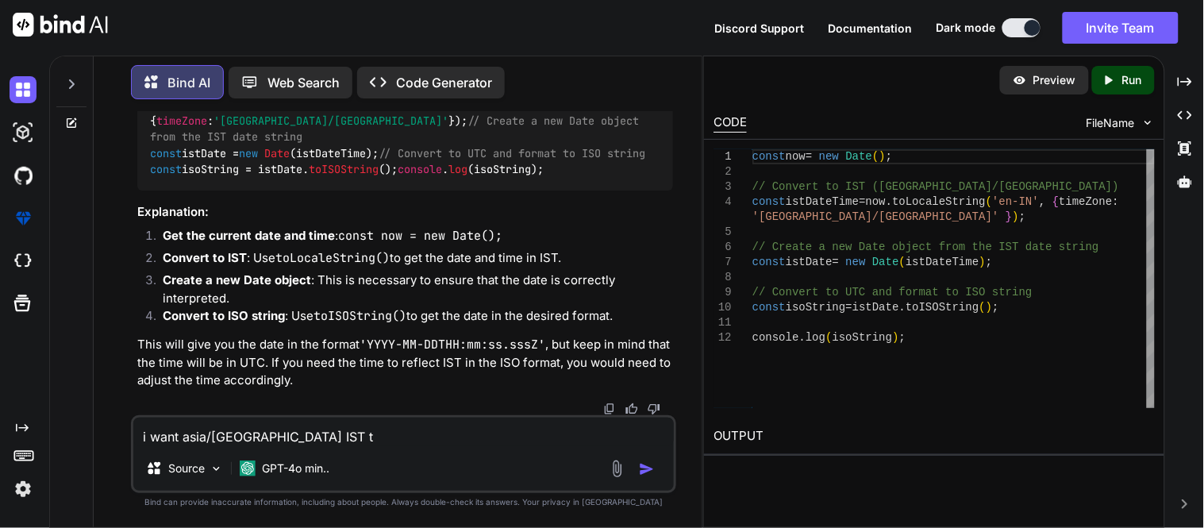
type textarea "i want [GEOGRAPHIC_DATA]/[GEOGRAPHIC_DATA] IST ti"
type textarea "x"
type textarea "i want asia/[GEOGRAPHIC_DATA] IST [PERSON_NAME]"
type textarea "x"
type textarea "i want [GEOGRAPHIC_DATA]/[GEOGRAPHIC_DATA] IST time"
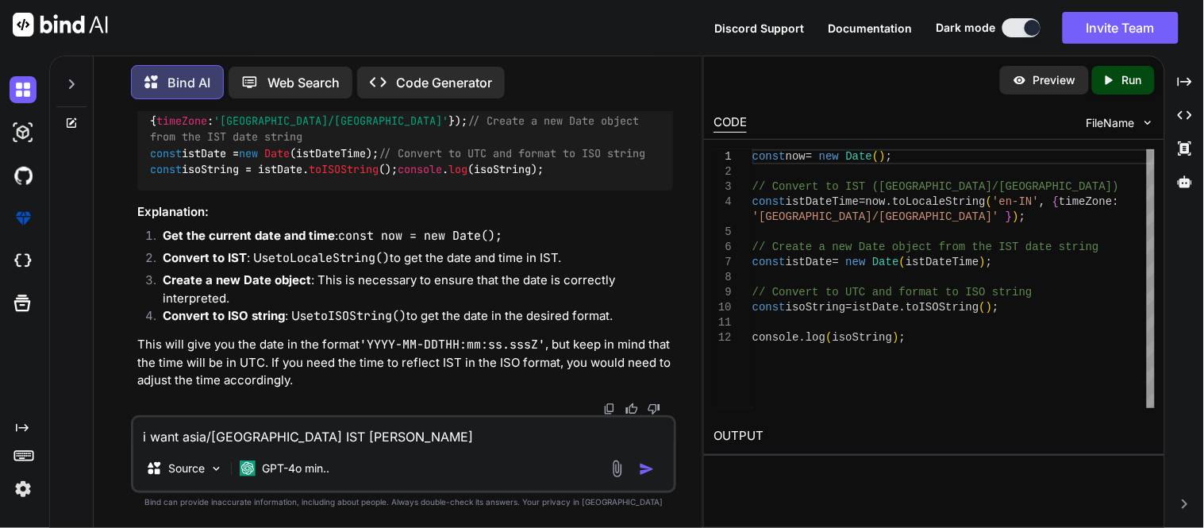
type textarea "x"
type textarea "i want [GEOGRAPHIC_DATA]/[GEOGRAPHIC_DATA] IST timez"
type textarea "x"
type textarea "i want [GEOGRAPHIC_DATA]/[GEOGRAPHIC_DATA] IST timezo"
type textarea "x"
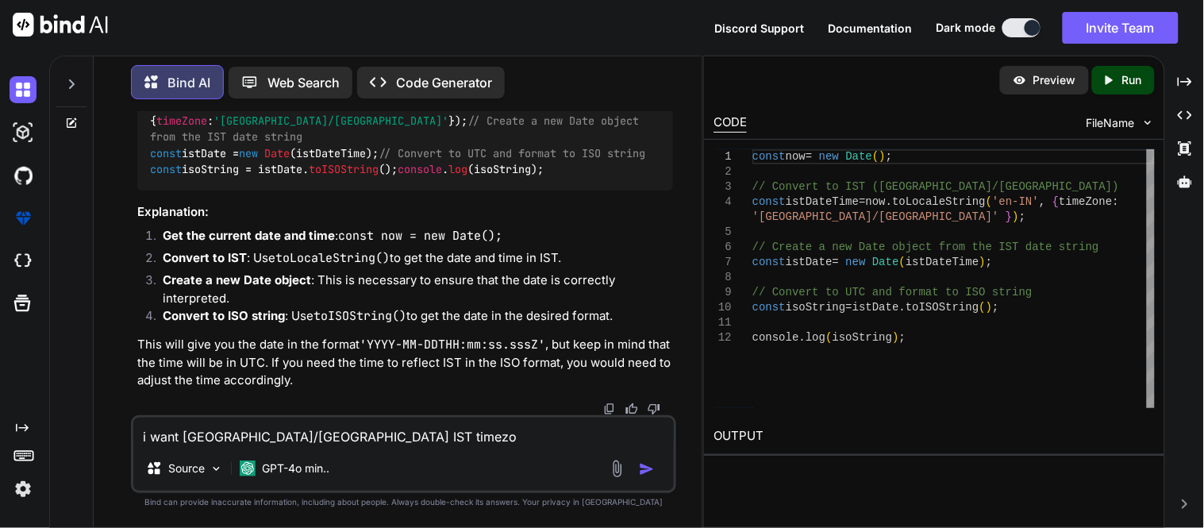
type textarea "i want [GEOGRAPHIC_DATA]/[GEOGRAPHIC_DATA] IST timezon"
type textarea "x"
type textarea "i want [GEOGRAPHIC_DATA]/[GEOGRAPHIC_DATA] IST timezons"
type textarea "x"
type textarea "i want [GEOGRAPHIC_DATA]/[GEOGRAPHIC_DATA] IST timezonse"
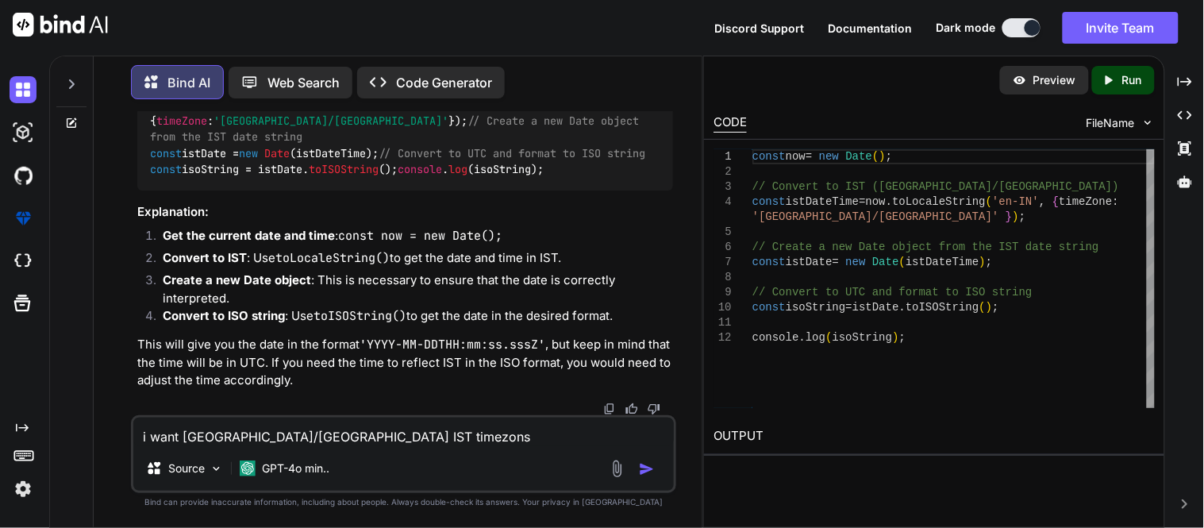
type textarea "x"
type textarea "i want [GEOGRAPHIC_DATA]/[GEOGRAPHIC_DATA] IST timezonse"
paste textarea "'[DATE]T10:11:37.711Z'"
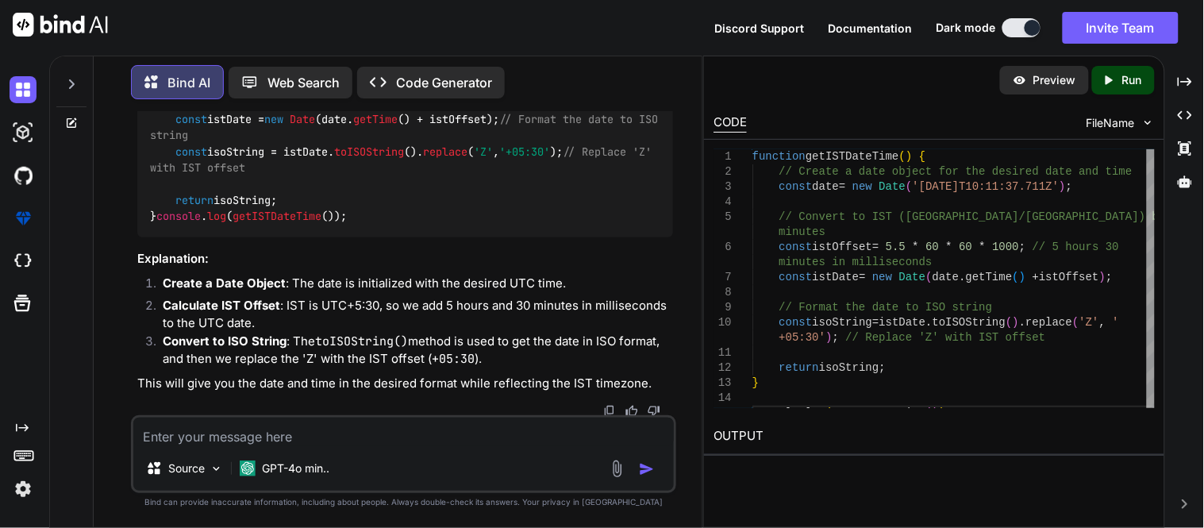
scroll to position [1980, 0]
click at [635, 35] on div "Javascript" at bounding box center [405, 21] width 536 height 27
click at [631, 28] on img at bounding box center [633, 21] width 13 height 13
click at [353, 429] on textarea at bounding box center [403, 431] width 540 height 29
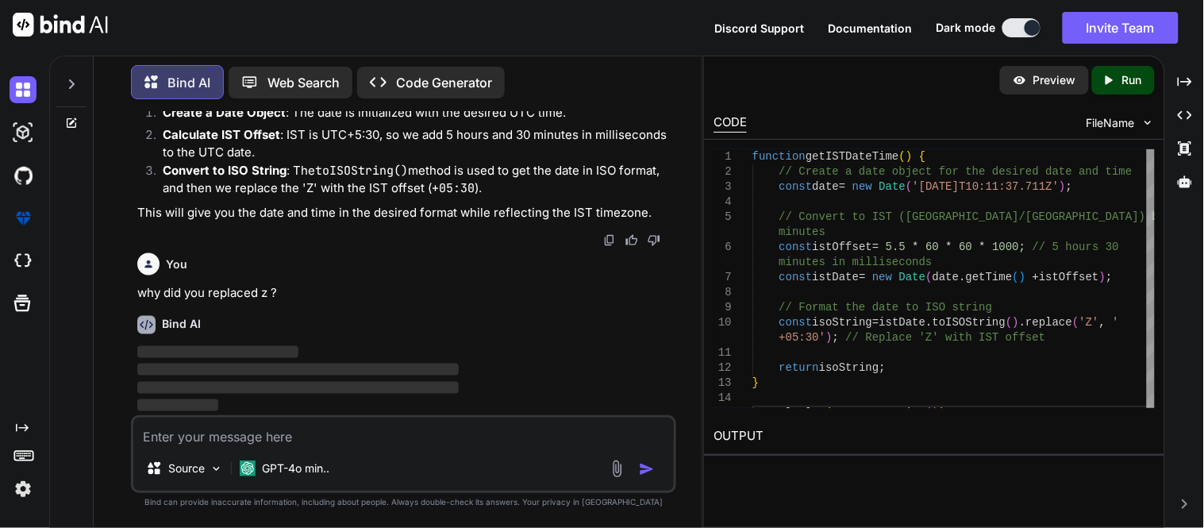
scroll to position [2454, 0]
click at [353, 429] on textarea at bounding box center [403, 431] width 540 height 29
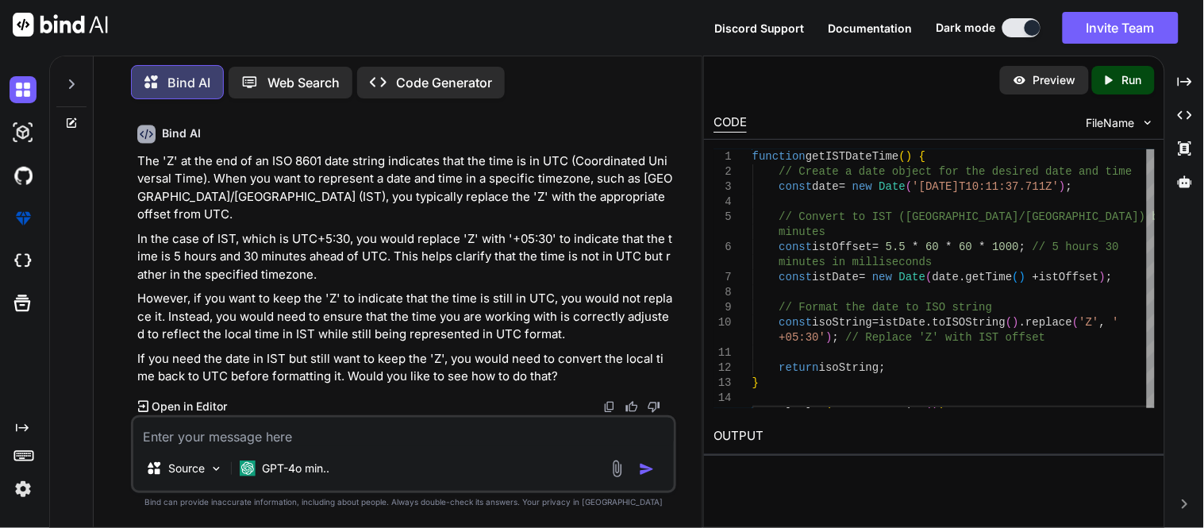
scroll to position [2627, 0]
